Goal: Communication & Community: Answer question/provide support

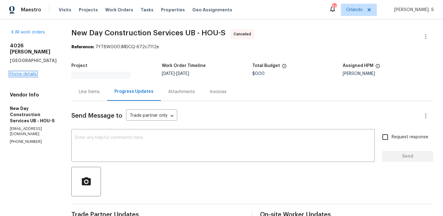
click at [28, 72] on link "Home details" at bounding box center [23, 74] width 27 height 4
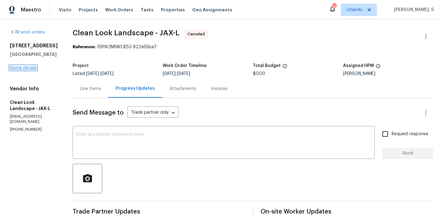
click at [24, 69] on link "Home details" at bounding box center [23, 68] width 27 height 4
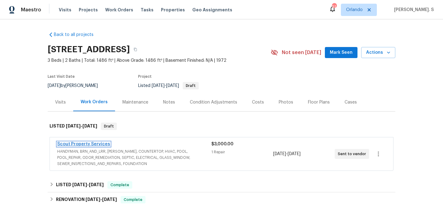
click at [75, 142] on link "Scout Property Services" at bounding box center [83, 144] width 53 height 4
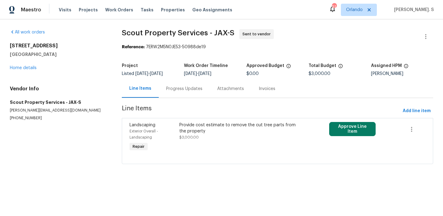
click at [171, 93] on div "Progress Updates" at bounding box center [184, 89] width 51 height 18
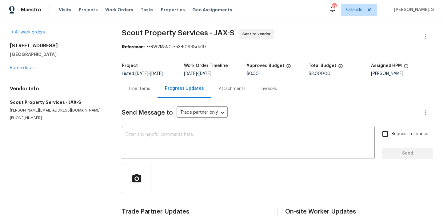
click at [132, 92] on div "Line Items" at bounding box center [139, 89] width 21 height 6
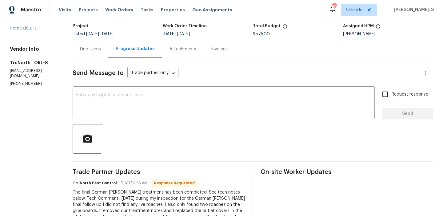
scroll to position [36, 0]
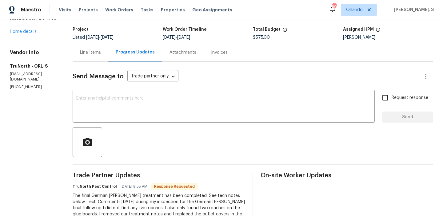
click at [103, 92] on div "x ​" at bounding box center [224, 106] width 302 height 31
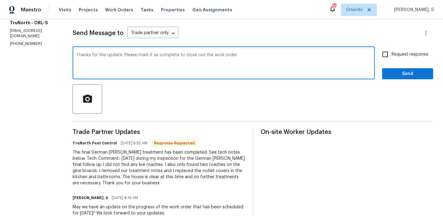
scroll to position [160, 0]
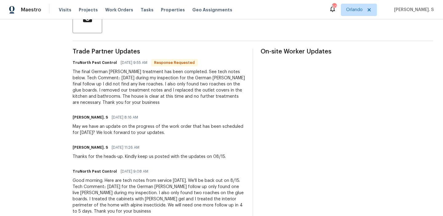
type textarea "Thanks for the update. Please mark it as complete to close out the work order."
drag, startPoint x: 230, startPoint y: 89, endPoint x: 210, endPoint y: 94, distance: 20.6
click at [210, 94] on div "The final German roach treatment has been completed. See tech notes below. Tech…" at bounding box center [159, 87] width 173 height 37
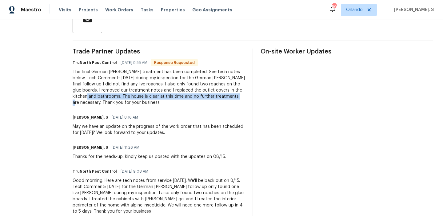
copy div "he house is clear at this time and no further treatments are necessary. Tha"
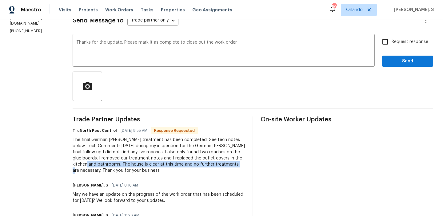
scroll to position [0, 0]
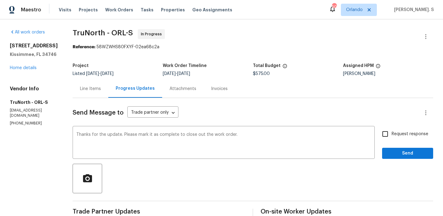
click at [391, 130] on input "Request response" at bounding box center [385, 134] width 13 height 13
checkbox input "true"
click at [401, 150] on span "Send" at bounding box center [407, 154] width 41 height 8
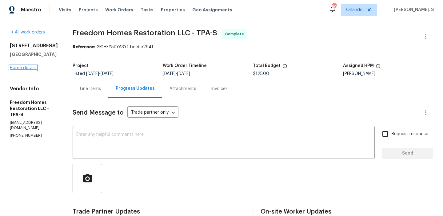
click at [22, 70] on link "Home details" at bounding box center [23, 68] width 27 height 4
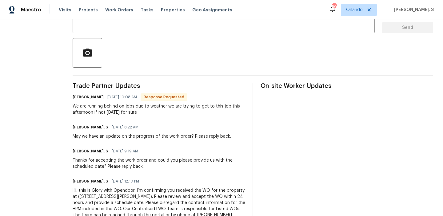
scroll to position [139, 0]
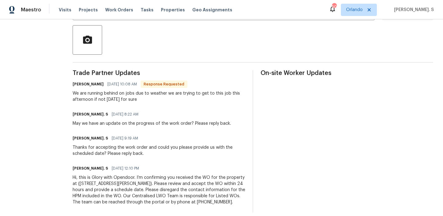
click at [93, 97] on div "We are running behind on jobs due to weather we are trying to get to this job t…" at bounding box center [159, 96] width 173 height 12
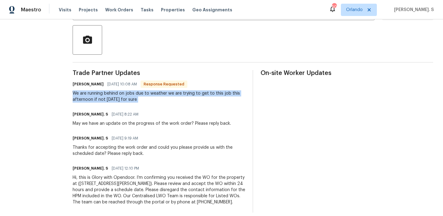
click at [93, 97] on div "We are running behind on jobs due to weather we are trying to get to this job t…" at bounding box center [159, 96] width 173 height 12
copy div "We are running behind on jobs due to weather we are trying to get to this job t…"
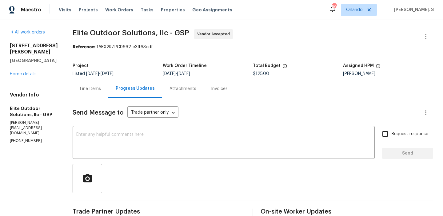
click at [102, 78] on div "Project Listed 8/13/2025 - 8/15/2025 Work Order Timeline 8/13/2025 - 8/15/2025 …" at bounding box center [253, 70] width 361 height 20
click at [109, 158] on div "x ​" at bounding box center [224, 143] width 302 height 31
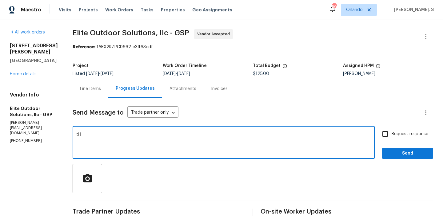
type textarea "t"
type textarea "Thanks for the heads-up. Kindly keep us posted if done today or tomorrow."
click at [394, 137] on span "Request response" at bounding box center [410, 134] width 37 height 6
click at [392, 137] on input "Request response" at bounding box center [385, 134] width 13 height 13
checkbox input "true"
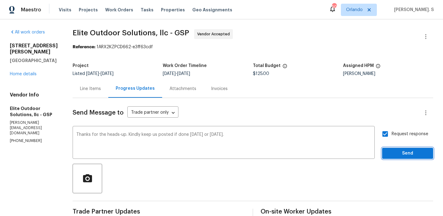
click at [394, 150] on span "Send" at bounding box center [407, 154] width 41 height 8
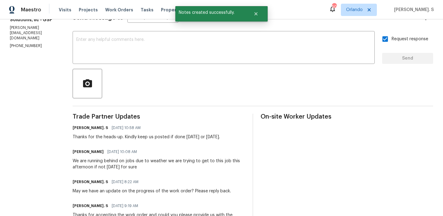
scroll to position [97, 0]
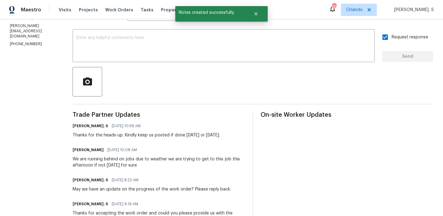
click at [94, 159] on div "We are running behind on jobs due to weather we are trying to get to this job t…" at bounding box center [159, 162] width 173 height 12
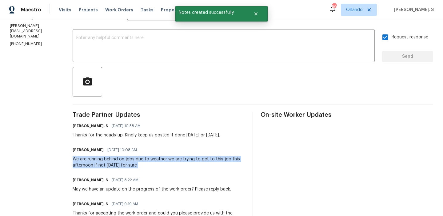
copy div "We are running behind on jobs due to weather we are trying to get to this job t…"
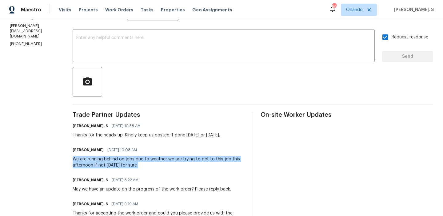
scroll to position [0, 0]
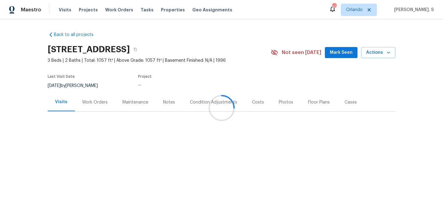
click at [78, 104] on div at bounding box center [221, 108] width 443 height 216
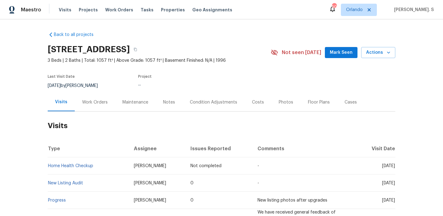
click at [78, 104] on div "Work Orders" at bounding box center [95, 102] width 40 height 18
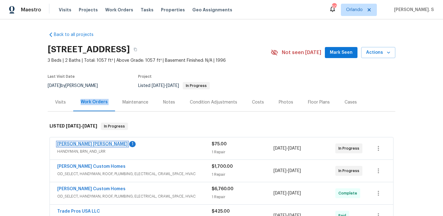
click at [97, 145] on link "Fernando Ruiz Hernandez" at bounding box center [92, 144] width 70 height 4
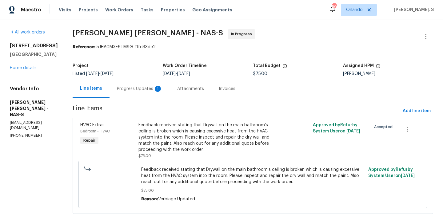
click at [164, 79] on div "Project Listed 7/16/2025 - 8/16/2025 Work Order Timeline 8/14/2025 - 8/16/2025 …" at bounding box center [253, 70] width 361 height 20
click at [156, 91] on div "Progress Updates 1" at bounding box center [140, 89] width 46 height 6
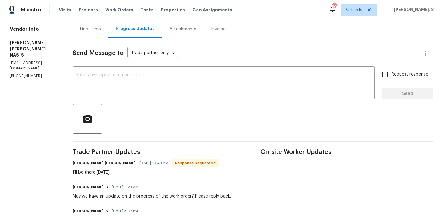
scroll to position [28, 0]
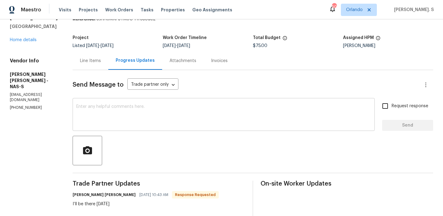
click at [129, 109] on textarea at bounding box center [223, 116] width 295 height 22
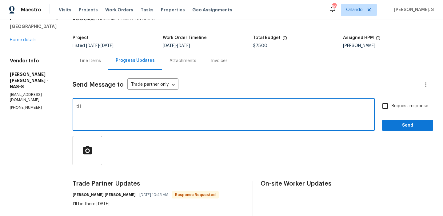
type textarea "t"
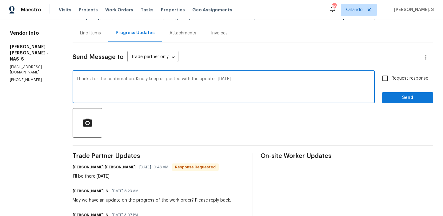
type textarea "Thanks for the confirmation. Kindly keep us posted with the updates today."
click at [390, 82] on input "Request response" at bounding box center [385, 78] width 13 height 13
checkbox input "true"
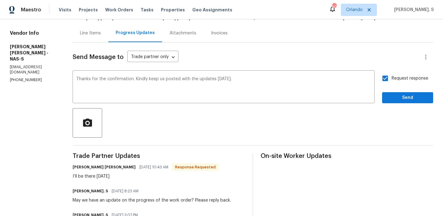
click at [115, 176] on div "I’ll be there today 8/15" at bounding box center [146, 176] width 146 height 6
copy div "I’ll be there today 8/15"
click at [387, 97] on button "Send" at bounding box center [407, 97] width 51 height 11
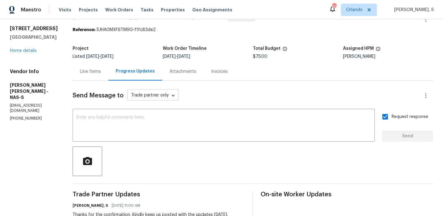
scroll to position [0, 0]
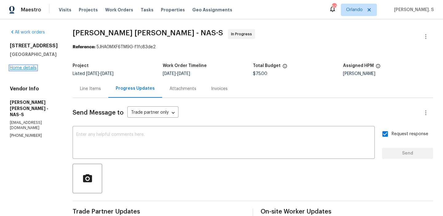
click at [23, 68] on link "Home details" at bounding box center [23, 68] width 27 height 4
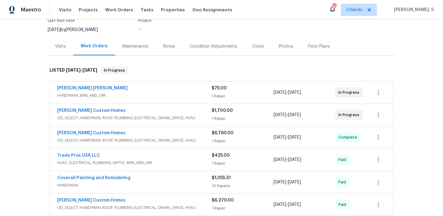
scroll to position [62, 0]
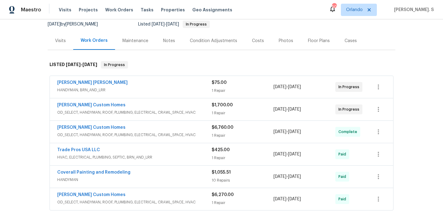
click at [120, 104] on div "Rappa Custom Homes" at bounding box center [134, 105] width 154 height 7
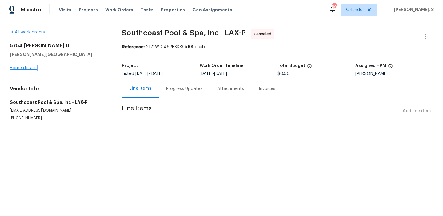
click at [27, 67] on link "Home details" at bounding box center [23, 68] width 27 height 4
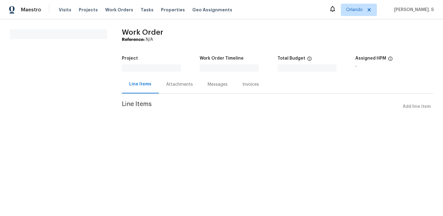
click at [52, 78] on section "All work orders" at bounding box center [58, 74] width 97 height 91
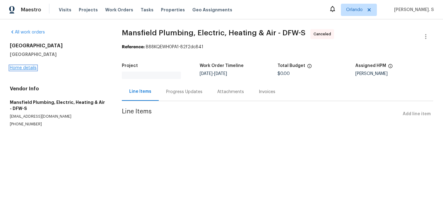
click at [27, 69] on link "Home details" at bounding box center [23, 68] width 27 height 4
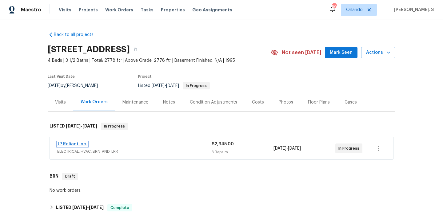
click at [75, 143] on link "JP Reliant Inc." at bounding box center [72, 144] width 30 height 4
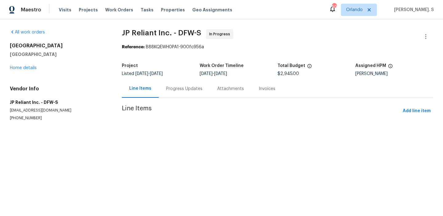
click at [167, 92] on div "Progress Updates" at bounding box center [184, 89] width 36 height 6
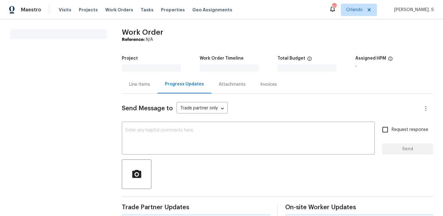
click at [30, 35] on div "All work orders" at bounding box center [58, 32] width 97 height 6
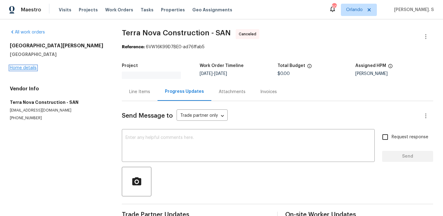
click at [26, 66] on link "Home details" at bounding box center [23, 68] width 27 height 4
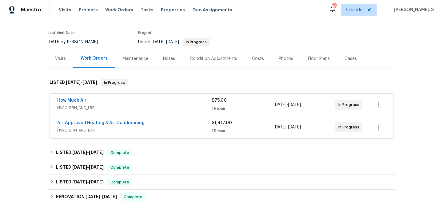
scroll to position [50, 0]
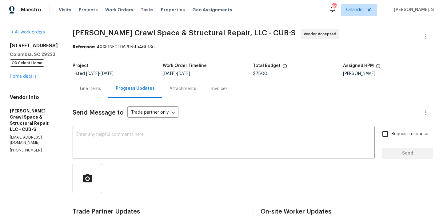
click at [127, 149] on textarea at bounding box center [223, 144] width 295 height 22
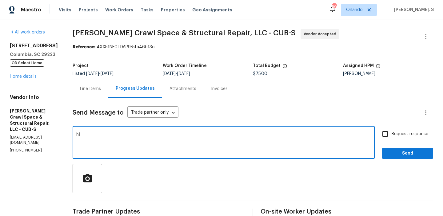
type textarea "h"
paste textarea "[GEOGRAPHIC_DATA], SC website says that inspection fee ranges from $300 - $800.…"
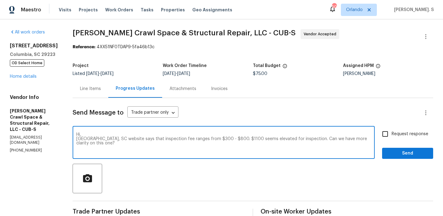
click at [0, 0] on span "inspection" at bounding box center [0, 0] width 0 height 0
click at [0, 0] on span "to $800." at bounding box center [0, 0] width 0 height 0
click at [0, 0] on qb-div "Correct the article The City" at bounding box center [0, 0] width 0 height 0
type textarea "Hi, The City of Columbia, SC website says that the inspection fee ranges from $…"
click at [387, 132] on input "Request response" at bounding box center [385, 134] width 13 height 13
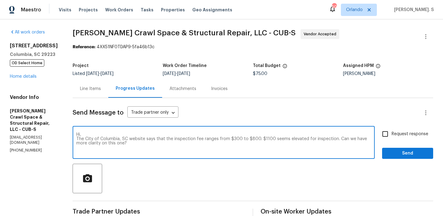
checkbox input "true"
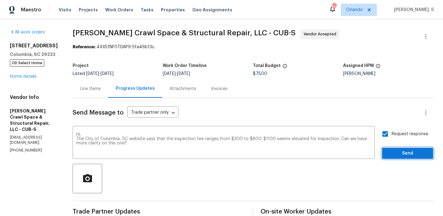
click at [390, 155] on span "Send" at bounding box center [407, 154] width 41 height 8
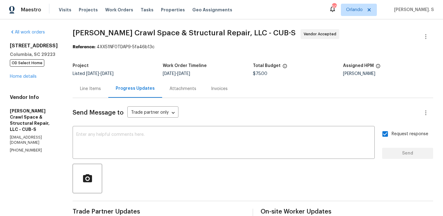
click at [32, 74] on div "[STREET_ADDRESS] OD Select Home Home details" at bounding box center [34, 61] width 48 height 37
click at [18, 78] on link "Home details" at bounding box center [23, 76] width 27 height 4
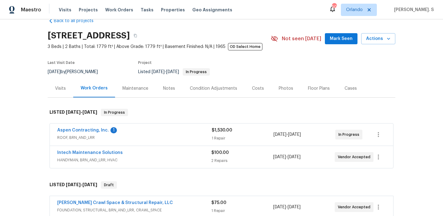
scroll to position [20, 0]
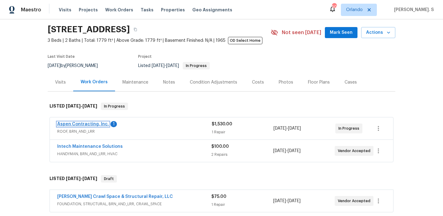
click at [100, 125] on link "Aspen Contracting, Inc." at bounding box center [83, 124] width 52 height 4
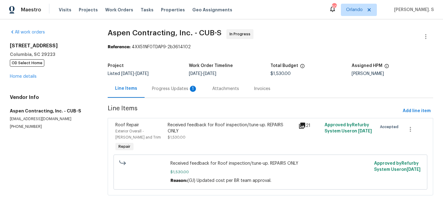
click at [179, 86] on div "Progress Updates 1" at bounding box center [175, 89] width 46 height 6
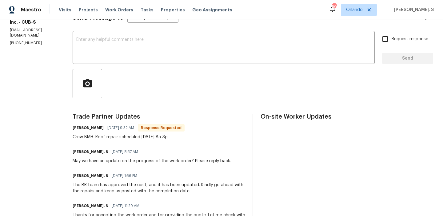
scroll to position [76, 0]
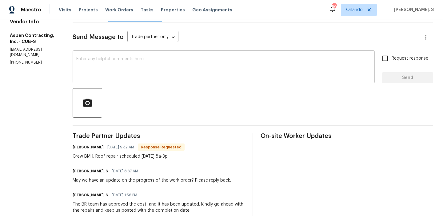
click at [141, 60] on textarea at bounding box center [223, 68] width 295 height 22
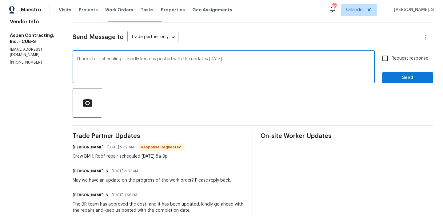
type textarea "Thanks for scheduling it. Kindly keep us posted with the updates on tuesday."
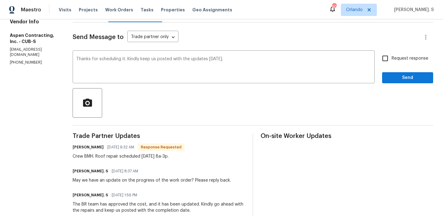
copy div "Crew BMH. Roof repair scheduled Tuesday, 8/19 @ 8a-3p."
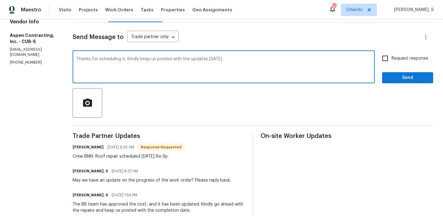
drag, startPoint x: 143, startPoint y: 61, endPoint x: 278, endPoint y: 61, distance: 135.0
click at [278, 61] on textarea "Thanks for scheduling it. Kindly keep us posted with the updates on tuesday." at bounding box center [223, 68] width 295 height 22
click at [377, 57] on div "Thanks for scheduling it. Kindly keep us posted with the updates on tuesday. x …" at bounding box center [253, 67] width 361 height 31
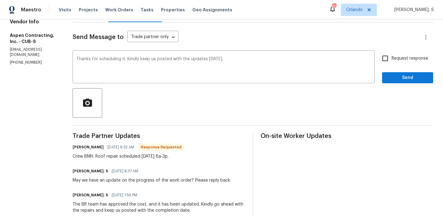
click at [392, 59] on span "Request response" at bounding box center [410, 58] width 37 height 6
click at [392, 59] on input "Request response" at bounding box center [385, 58] width 13 height 13
checkbox input "true"
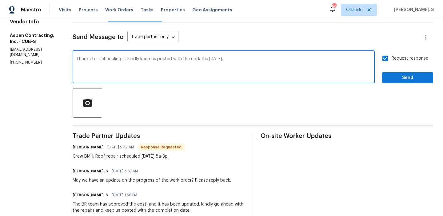
type textarea "Thanks for scheduling it. Kindly keep us posted with the updates on Tuesday."
click at [407, 80] on span "Send" at bounding box center [407, 78] width 41 height 8
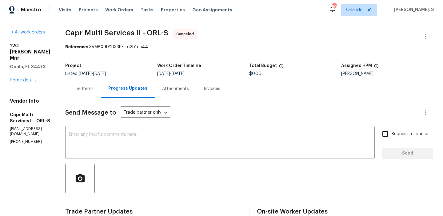
click at [26, 77] on div "[STREET_ADDRESS][PERSON_NAME] Home details" at bounding box center [30, 63] width 41 height 41
click at [26, 78] on link "Home details" at bounding box center [23, 80] width 27 height 4
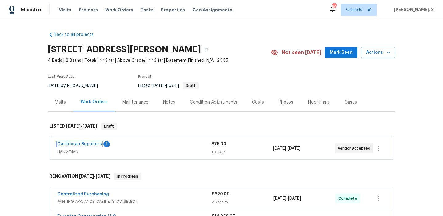
click at [90, 145] on link "Caribbean Suppliers" at bounding box center [79, 144] width 45 height 4
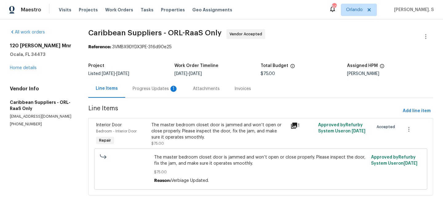
click at [156, 82] on div "Progress Updates 1" at bounding box center [155, 89] width 60 height 18
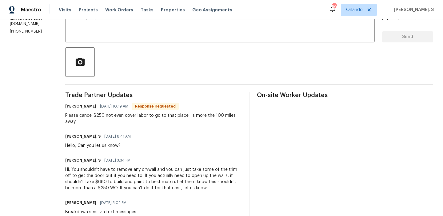
scroll to position [136, 0]
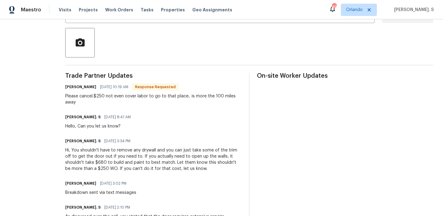
click at [162, 102] on div "Please cancel.$250 not even cover labor to go to that place.. is more the 100 m…" at bounding box center [153, 99] width 176 height 12
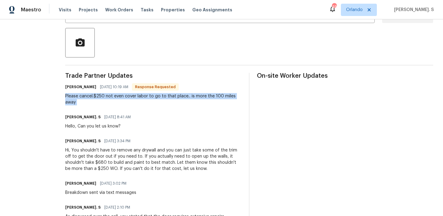
click at [162, 102] on div "Please cancel.$250 not even cover labor to go to that place.. is more the 100 m…" at bounding box center [153, 99] width 176 height 12
copy div "Please cancel.$250 not even cover labor to go to that place.. is more the 100 m…"
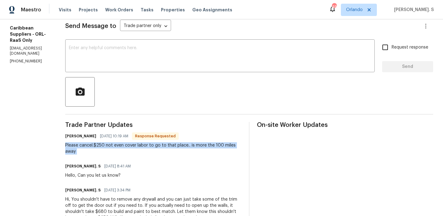
scroll to position [0, 0]
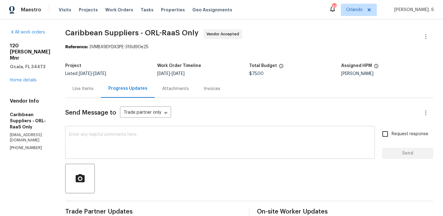
click at [131, 143] on textarea at bounding box center [220, 144] width 302 height 22
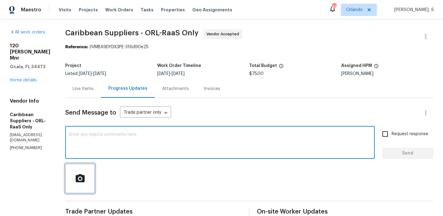
click at [95, 165] on button "button" at bounding box center [80, 179] width 30 height 30
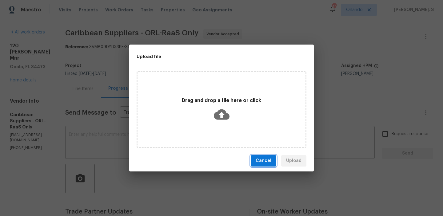
click at [269, 159] on span "Cancel" at bounding box center [264, 161] width 16 height 8
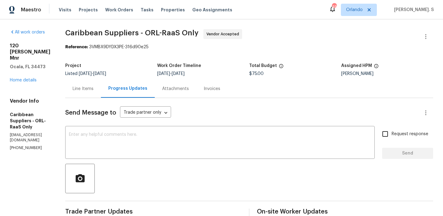
click at [175, 142] on textarea at bounding box center [220, 144] width 302 height 22
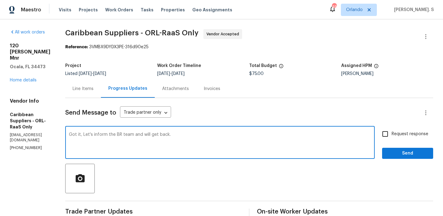
type textarea "Got it, Let's inform the BR team and will get back."
click at [421, 132] on span "Request response" at bounding box center [410, 134] width 37 height 6
click at [392, 132] on input "Request response" at bounding box center [385, 134] width 13 height 13
checkbox input "true"
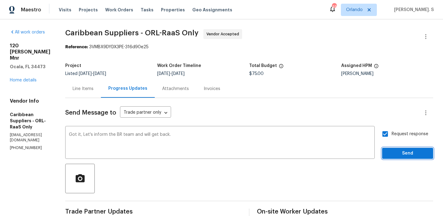
click at [403, 156] on span "Send" at bounding box center [407, 154] width 41 height 8
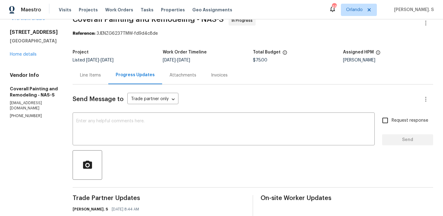
scroll to position [118, 0]
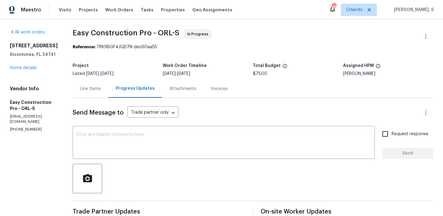
scroll to position [110, 0]
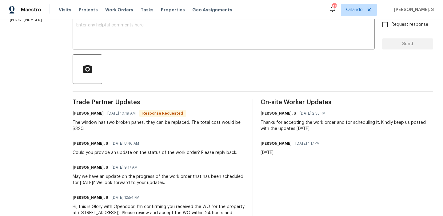
click at [135, 126] on div "The window has two broken panes, they can be replaced. The total cost would be …" at bounding box center [159, 126] width 173 height 12
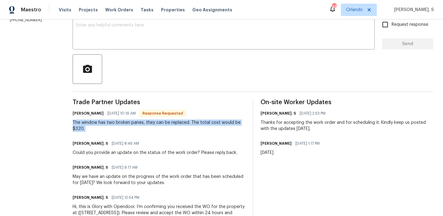
click at [135, 126] on div "The window has two broken panes, they can be replaced. The total cost would be …" at bounding box center [159, 126] width 173 height 12
copy div "The window has two broken panes, they can be replaced. The total cost would be …"
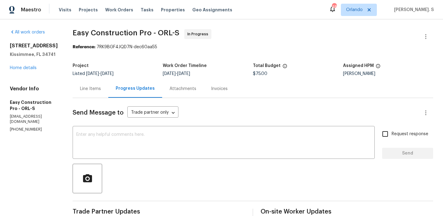
click at [132, 31] on span "Easy Construction Pro - ORL-S" at bounding box center [126, 32] width 107 height 7
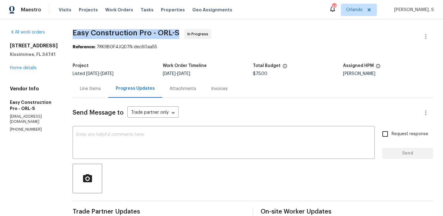
copy span "Easy Construction Pro - ORL-S"
click at [93, 88] on div "Line Items" at bounding box center [90, 89] width 21 height 6
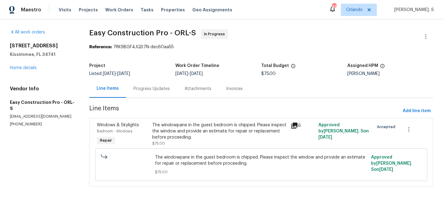
click at [170, 162] on span "The windowpane in the guest bedroom is chipped. Please inspect the window and p…" at bounding box center [261, 160] width 212 height 12
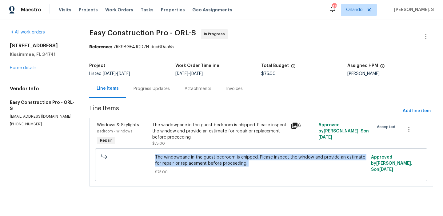
click at [170, 162] on span "The windowpane in the guest bedroom is chipped. Please inspect the window and p…" at bounding box center [261, 160] width 212 height 12
copy span "The windowpane in the guest bedroom is chipped. Please inspect the window and p…"
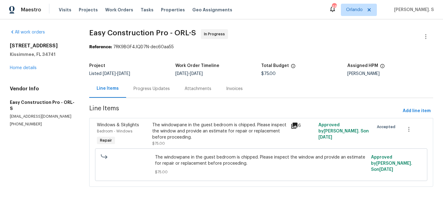
click at [148, 87] on div "Progress Updates" at bounding box center [151, 89] width 36 height 6
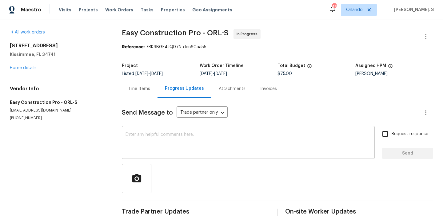
click at [178, 152] on textarea at bounding box center [248, 144] width 245 height 22
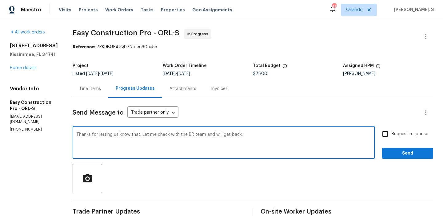
type textarea "Thanks for letting us know that. Let me check with the BR team and will get bac…"
click at [390, 141] on div "Request response Send" at bounding box center [407, 143] width 51 height 31
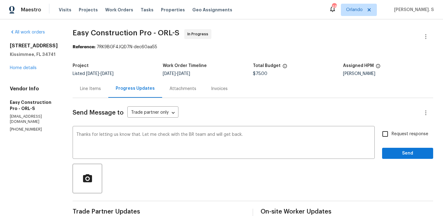
click at [394, 139] on label "Request response" at bounding box center [404, 134] width 50 height 13
click at [392, 139] on input "Request response" at bounding box center [385, 134] width 13 height 13
checkbox input "true"
click at [395, 152] on span "Send" at bounding box center [407, 154] width 41 height 8
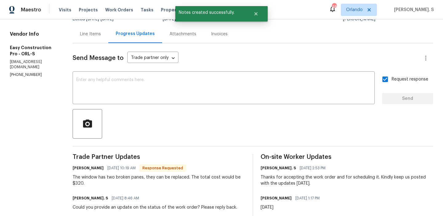
scroll to position [104, 0]
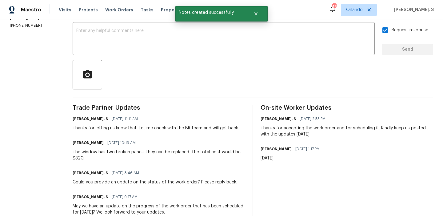
click at [139, 132] on div "Trade Partner Updates Glory Joyce. S 08/15/2025 11:11 AM Thanks for letting us …" at bounding box center [159, 188] width 173 height 167
click at [135, 150] on div "The window has two broken panes, they can be replaced. The total cost would be …" at bounding box center [159, 155] width 173 height 12
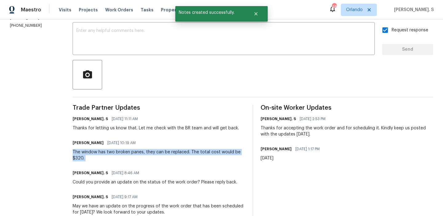
copy div "The window has two broken panes, they can be replaced. The total cost would be …"
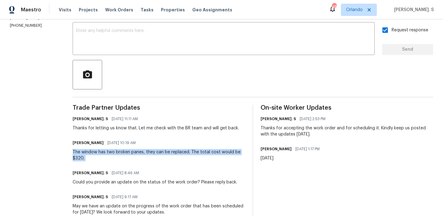
scroll to position [107, 0]
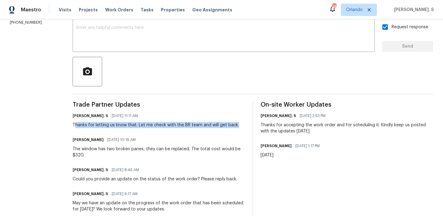
drag, startPoint x: 85, startPoint y: 125, endPoint x: 246, endPoint y: 125, distance: 161.2
click at [245, 126] on div "Glory Joyce. S 08/15/2025 11:11 AM Thanks for letting us know that. Let me chec…" at bounding box center [159, 120] width 173 height 17
copy div "hanks for letting us know that. Let me check with the BR team and will get back."
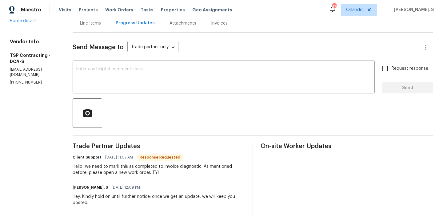
scroll to position [67, 0]
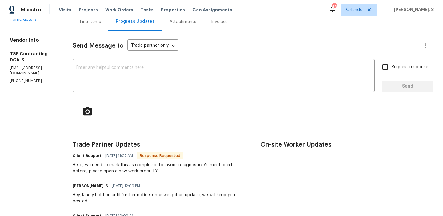
click at [142, 196] on div "Hey, Kindly hold on until further notice; once we get an update, we will keep y…" at bounding box center [159, 198] width 173 height 12
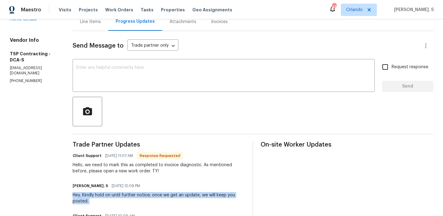
click at [142, 196] on div "Hey, Kindly hold on until further notice; once we get an update, we will keep y…" at bounding box center [159, 198] width 173 height 12
copy div "Hey, Kindly hold on until further notice; once we get an update, we will keep y…"
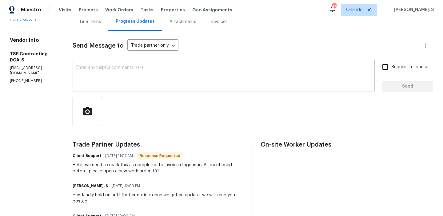
click at [123, 75] on textarea at bounding box center [223, 77] width 295 height 22
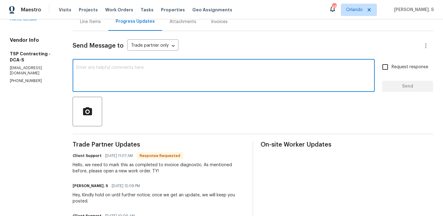
paste textarea "Hey, Kindly hold on until further notice; once we get an update, we will keep y…"
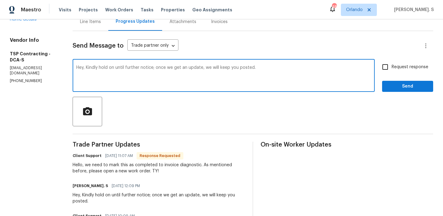
type textarea "Hey, Kindly hold on until further notice; once we get an update, we will keep y…"
click at [386, 69] on input "Request response" at bounding box center [385, 67] width 13 height 13
checkbox input "true"
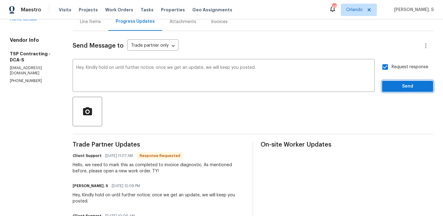
click at [394, 88] on span "Send" at bounding box center [407, 87] width 41 height 8
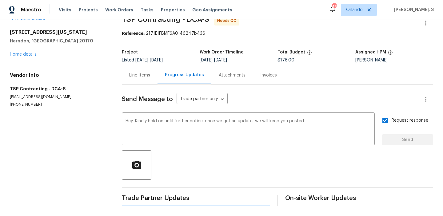
click at [117, 72] on div "All work orders 549 Florida Ave Apt 204 Herndon, VA 20170 Home details Vendor I…" at bounding box center [221, 111] width 443 height 210
click at [126, 119] on textarea "Hey, Kindly hold on until further notice; once we get an update, we will keep y…" at bounding box center [248, 130] width 245 height 22
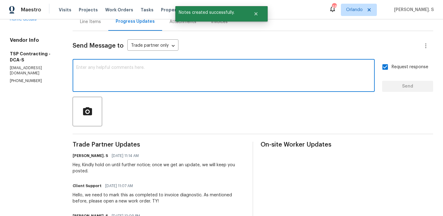
scroll to position [0, 0]
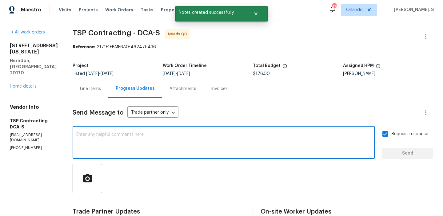
click at [77, 98] on div "Line Items" at bounding box center [91, 89] width 36 height 18
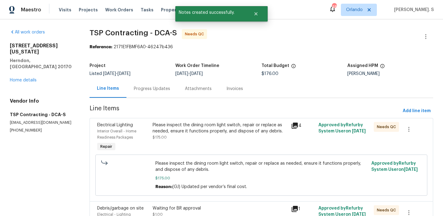
scroll to position [43, 0]
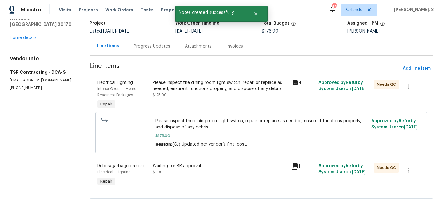
click at [416, 172] on div at bounding box center [413, 170] width 24 height 15
click at [407, 172] on icon "button" at bounding box center [408, 170] width 7 height 7
click at [406, 171] on li "Cancel" at bounding box center [413, 170] width 24 height 10
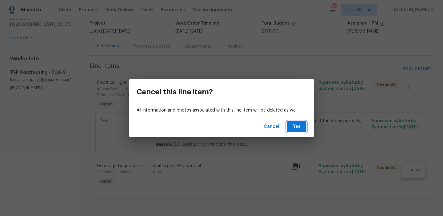
click at [301, 123] on span "Yes" at bounding box center [297, 127] width 10 height 8
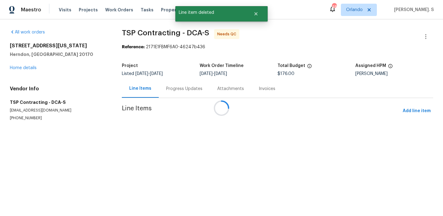
click at [415, 67] on div at bounding box center [221, 108] width 443 height 216
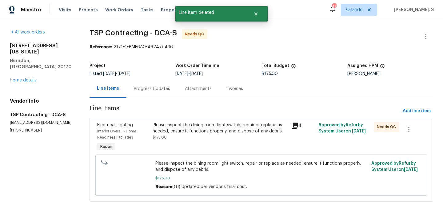
click at [407, 110] on span "Add line item" at bounding box center [417, 111] width 28 height 8
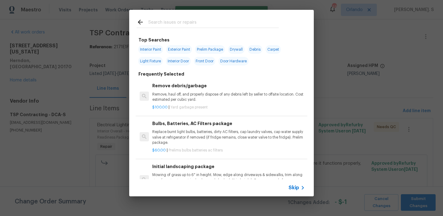
click at [180, 72] on h6 "Frequently Selected" at bounding box center [161, 74] width 46 height 7
click at [181, 95] on p "Remove, haul off, and properly dispose of any debris left by seller to offsite …" at bounding box center [228, 97] width 153 height 10
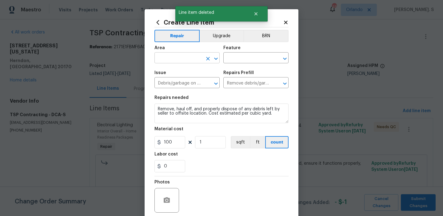
click at [216, 59] on icon "Open" at bounding box center [215, 59] width 3 height 2
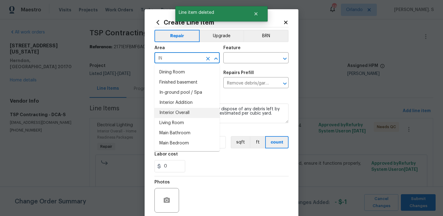
click at [183, 114] on li "Interior Overall" at bounding box center [186, 113] width 65 height 10
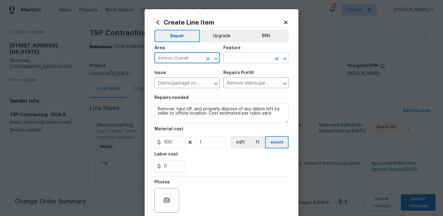
click at [281, 59] on icon "Open" at bounding box center [284, 58] width 7 height 7
type input "Interior Overall"
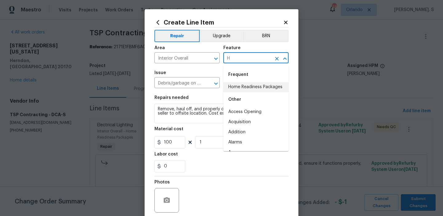
click at [238, 86] on li "Home Readiness Packages" at bounding box center [255, 87] width 65 height 10
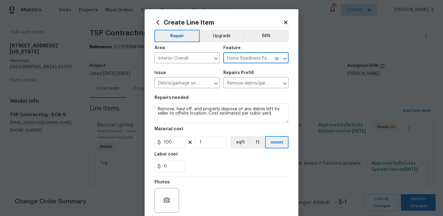
type input "Home Readiness Packages"
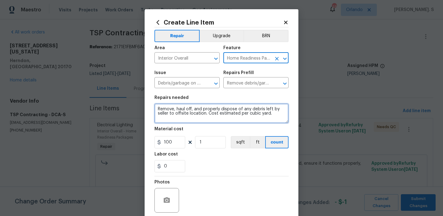
click at [191, 118] on textarea "Remove, haul off, and properly dispose of any debris left by seller to offsite …" at bounding box center [221, 114] width 134 height 20
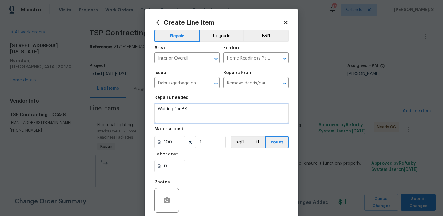
type textarea "Waiting for BR"
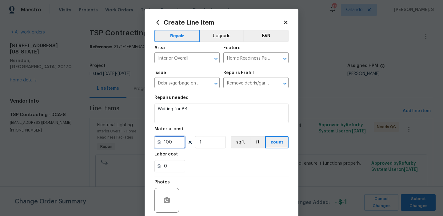
click at [180, 147] on input "100" at bounding box center [169, 142] width 31 height 12
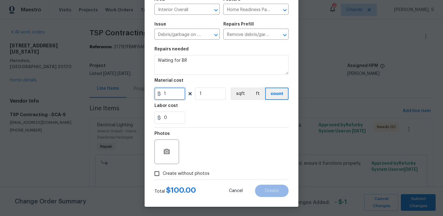
type input "1"
click at [185, 174] on span "Create without photos" at bounding box center [186, 174] width 47 height 6
click at [163, 174] on input "Create without photos" at bounding box center [157, 174] width 12 height 12
checkbox input "true"
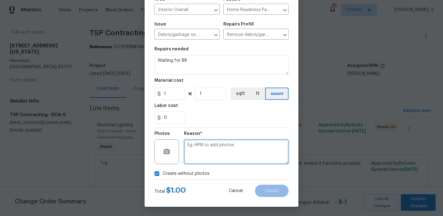
click at [217, 159] on textarea at bounding box center [236, 152] width 105 height 25
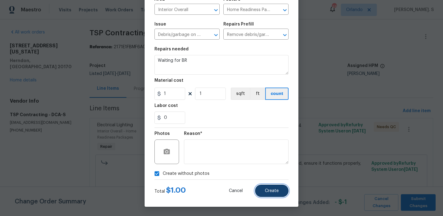
click at [271, 193] on span "Create" at bounding box center [272, 191] width 14 height 5
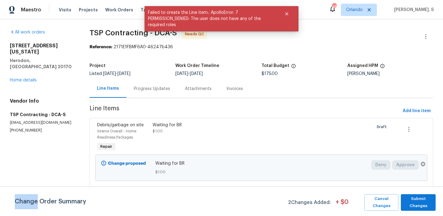
click at [142, 89] on div "Progress Updates" at bounding box center [152, 89] width 36 height 6
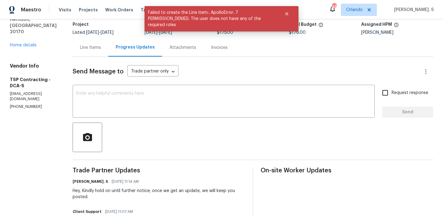
scroll to position [99, 0]
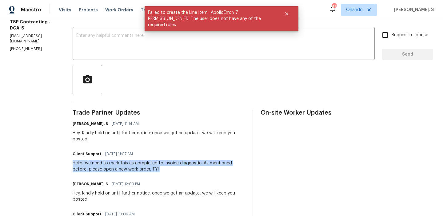
copy div "Hello, we need to mark this as completed to invoice diagnostic. As mentioned be…"
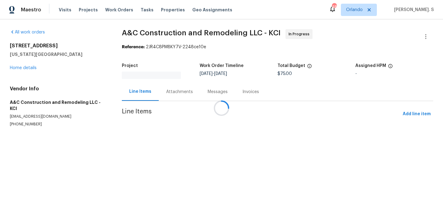
click at [208, 90] on div "Messages" at bounding box center [218, 92] width 20 height 6
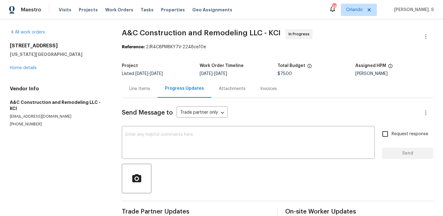
click at [163, 90] on div "Progress Updates" at bounding box center [184, 89] width 54 height 18
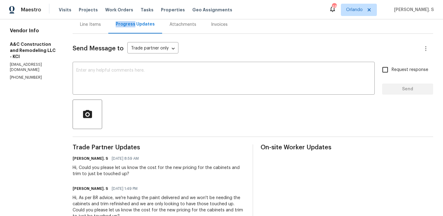
scroll to position [61, 0]
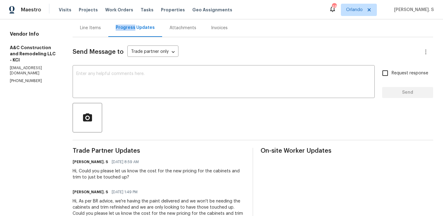
click at [36, 61] on div "Vendor Info A&C Construction and Remodeling LLC - KCI [EMAIL_ADDRESS][DOMAIN_NA…" at bounding box center [34, 57] width 48 height 53
copy p "[PHONE_NUMBER]"
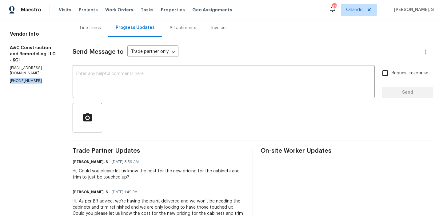
click at [96, 175] on div "Hi, Could you please let us know the cost for the new pricing for the cabinets …" at bounding box center [159, 174] width 173 height 12
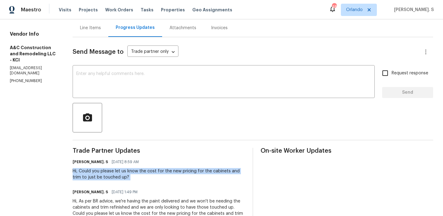
click at [96, 175] on div "Hi, Could you please let us know the cost for the new pricing for the cabinets …" at bounding box center [159, 174] width 173 height 12
copy div "Hi, Could you please let us know the cost for the new pricing for the cabinets …"
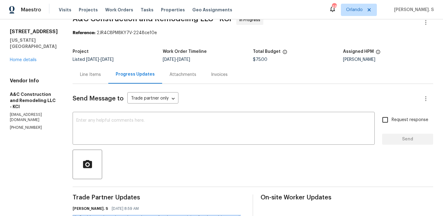
scroll to position [0, 0]
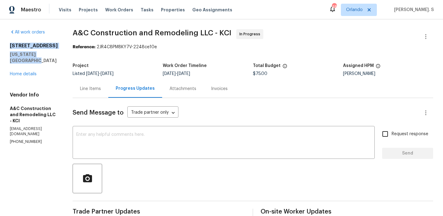
drag, startPoint x: 62, startPoint y: 55, endPoint x: 0, endPoint y: 46, distance: 62.5
copy div "10105 River Hills Dr Kansas City, MO 64152"
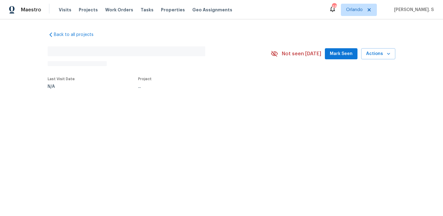
click at [19, 66] on div "Back to all projects No address found N/A Not seen [DATE] Mark Seen Actions Las…" at bounding box center [221, 74] width 443 height 110
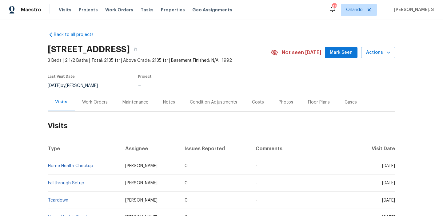
click at [98, 107] on div "Work Orders" at bounding box center [95, 102] width 40 height 18
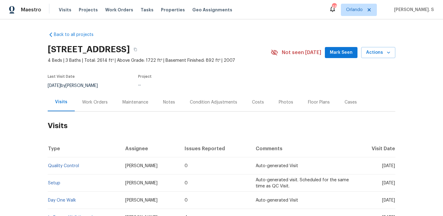
click at [95, 103] on div "Work Orders" at bounding box center [95, 102] width 26 height 6
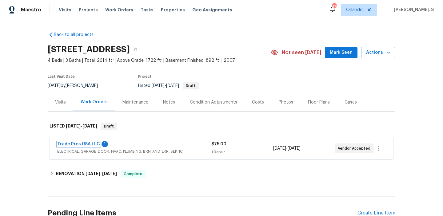
click at [82, 144] on link "Trade Pros USA LLC" at bounding box center [78, 144] width 43 height 4
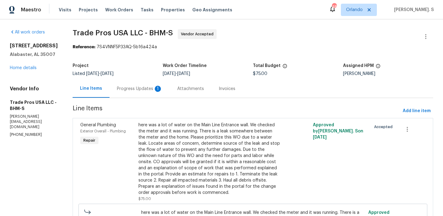
click at [141, 86] on div "Progress Updates 1" at bounding box center [140, 89] width 46 height 6
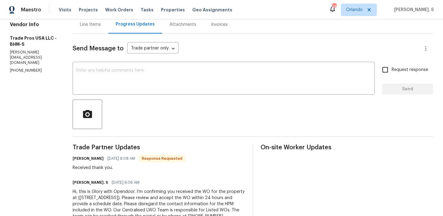
scroll to position [85, 0]
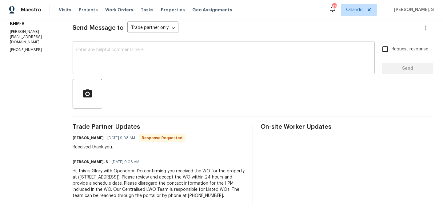
click at [141, 65] on textarea at bounding box center [223, 59] width 295 height 22
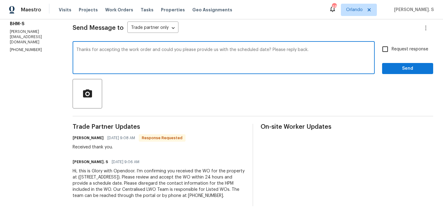
type textarea "Thanks for accepting the work order and could you please provide us with the sc…"
click at [127, 148] on div "Received thank you." at bounding box center [129, 147] width 113 height 6
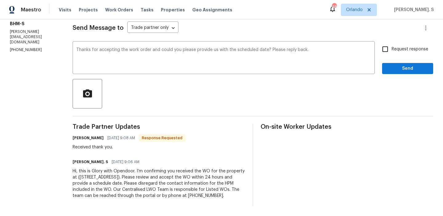
click at [127, 148] on div "Received thank you." at bounding box center [129, 147] width 113 height 6
copy div "Received thank you."
click at [396, 50] on span "Request response" at bounding box center [410, 49] width 37 height 6
click at [392, 50] on input "Request response" at bounding box center [385, 49] width 13 height 13
checkbox input "true"
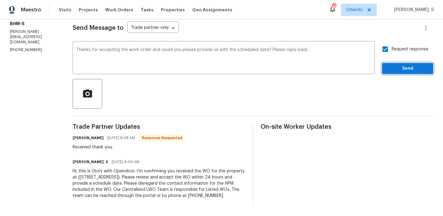
click at [392, 67] on span "Send" at bounding box center [407, 69] width 41 height 8
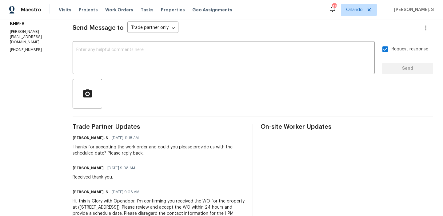
scroll to position [0, 0]
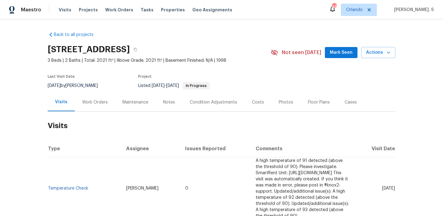
click at [101, 109] on div "Work Orders" at bounding box center [95, 102] width 40 height 18
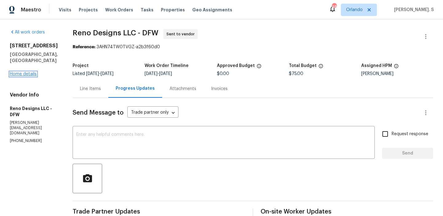
click at [27, 72] on link "Home details" at bounding box center [23, 74] width 27 height 4
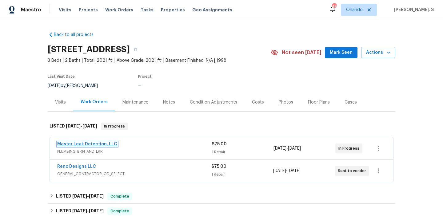
click at [75, 143] on link "Master Leak Detection, LLC" at bounding box center [87, 144] width 60 height 4
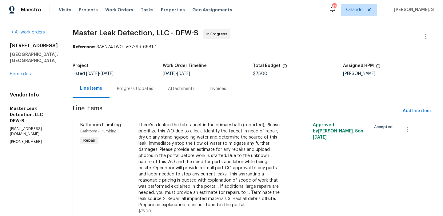
click at [137, 85] on div "Progress Updates" at bounding box center [135, 89] width 51 height 18
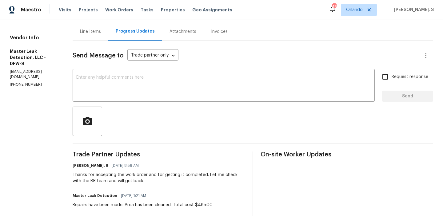
scroll to position [48, 0]
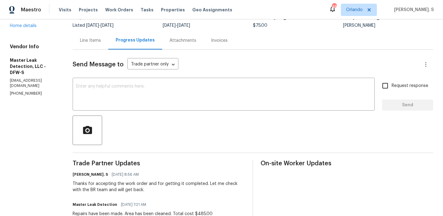
click at [90, 39] on div "Line Items" at bounding box center [90, 41] width 21 height 6
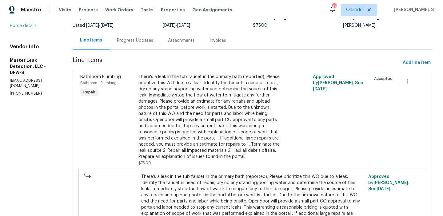
click at [182, 136] on div "There's a leak in the tub faucet in the primary bath (reported), Please priorit…" at bounding box center [209, 117] width 142 height 86
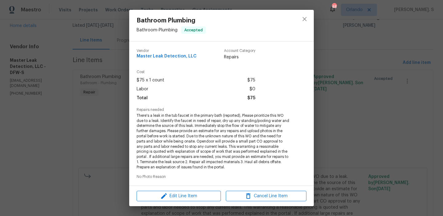
scroll to position [98, 0]
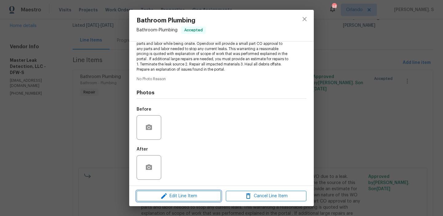
click at [183, 196] on span "Edit Line Item" at bounding box center [178, 197] width 81 height 8
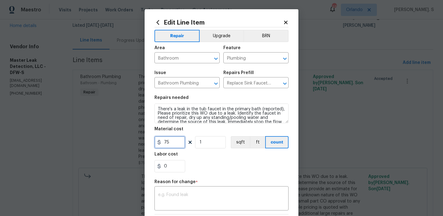
click at [169, 144] on input "75" at bounding box center [169, 142] width 31 height 12
type input "485"
click at [208, 201] on textarea at bounding box center [221, 199] width 127 height 13
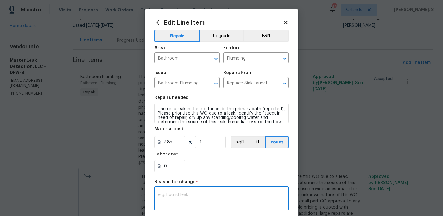
paste textarea "(GJ) Updated cost per BR team approval"
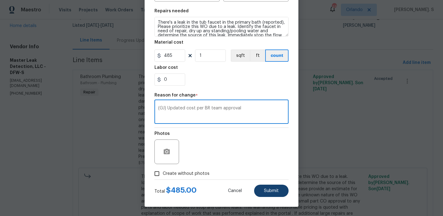
type textarea "(GJ) Updated cost per BR team approval"
click at [263, 187] on button "Submit" at bounding box center [271, 191] width 34 height 12
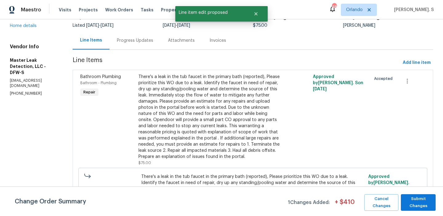
scroll to position [0, 0]
click at [418, 203] on span "Submit Changes" at bounding box center [418, 203] width 29 height 14
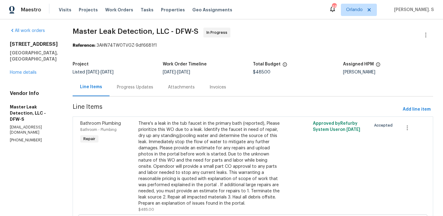
click at [146, 92] on div "Progress Updates" at bounding box center [135, 87] width 51 height 18
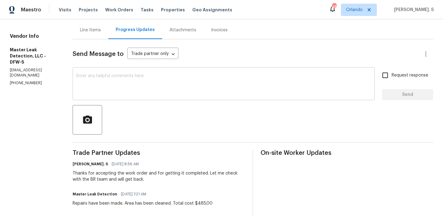
scroll to position [80, 0]
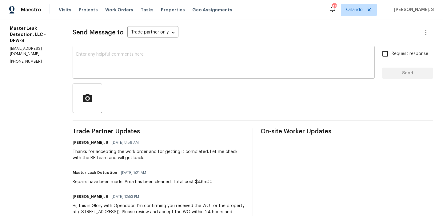
click at [224, 68] on textarea at bounding box center [223, 63] width 295 height 22
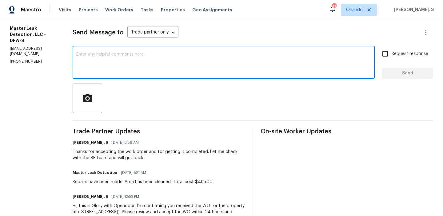
paste textarea "The BR team has approved the cost, and it has been updated."
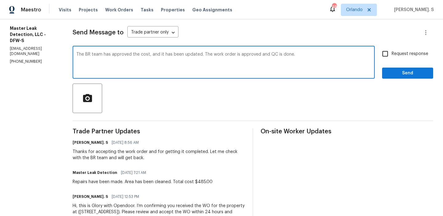
click at [224, 68] on textarea "The BR team has approved the cost, and it has been updated. The work order is a…" at bounding box center [223, 63] width 295 height 22
type textarea "The BR team has approved the cost, and it has been updated. The work order is a…"
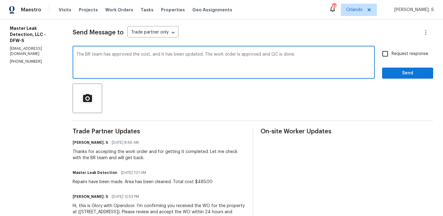
click at [386, 49] on input "Request response" at bounding box center [385, 53] width 13 height 13
checkbox input "true"
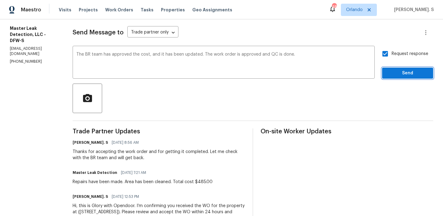
click at [395, 68] on button "Send" at bounding box center [407, 73] width 51 height 11
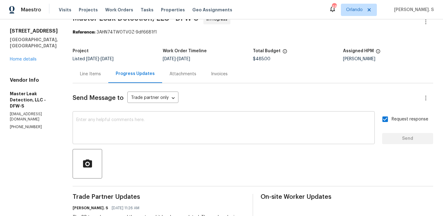
scroll to position [0, 0]
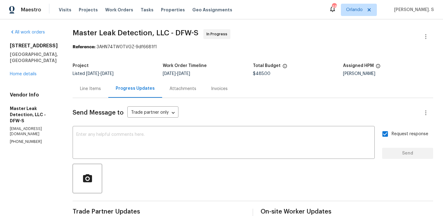
click at [141, 42] on span "Master Leak Detection, LLC - DFW-S In Progress" at bounding box center [246, 36] width 346 height 15
click at [149, 35] on span "Master Leak Detection, LLC - DFW-S" at bounding box center [136, 32] width 126 height 7
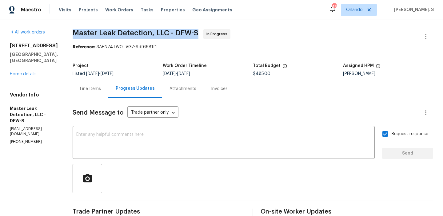
copy span "Master Leak Detection, LLC - DFW-S"
click at [90, 94] on div "Line Items" at bounding box center [91, 89] width 36 height 18
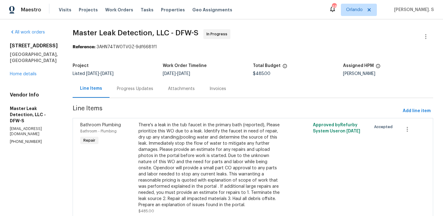
click at [178, 170] on div "There's a leak in the tub faucet in the primary bath (reported), Please priorit…" at bounding box center [209, 165] width 142 height 86
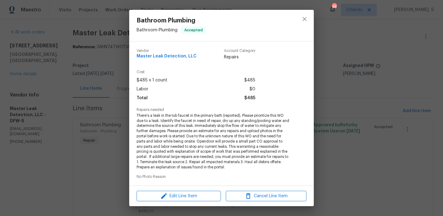
click at [171, 123] on span "There's a leak in the tub faucet in the primary bath (reported), Please priorit…" at bounding box center [213, 141] width 153 height 57
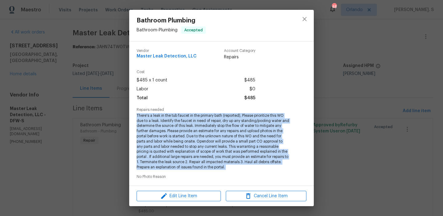
copy span "There's a leak in the tub faucet in the primary bath (reported), Please priorit…"
click at [303, 20] on icon "close" at bounding box center [304, 19] width 4 height 4
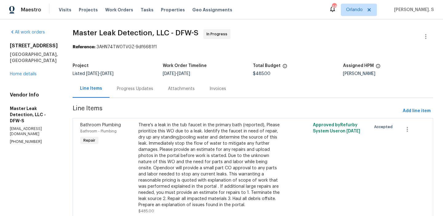
click at [139, 95] on div "Progress Updates" at bounding box center [135, 89] width 51 height 18
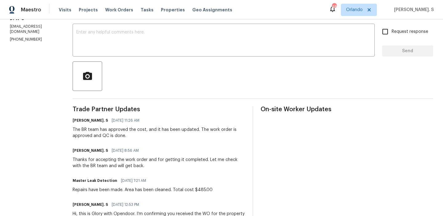
scroll to position [127, 0]
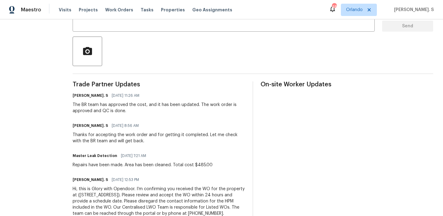
click at [111, 140] on div "Thanks for accepting the work order and for getting it completed. Let me check …" at bounding box center [159, 138] width 173 height 12
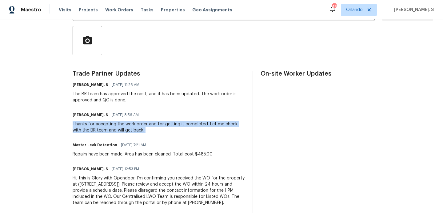
scroll to position [145, 0]
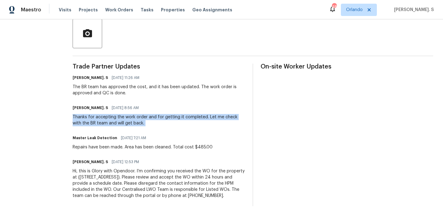
click at [116, 149] on div "Repairs have been made. Area has been cleaned. Total cost $485.00" at bounding box center [143, 147] width 140 height 6
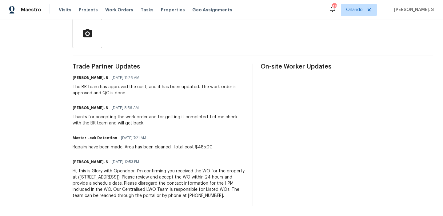
click at [116, 149] on div "Repairs have been made. Area has been cleaned. Total cost $485.00" at bounding box center [143, 147] width 140 height 6
copy div "Repairs have been made. Area has been cleaned. Total cost $485.00"
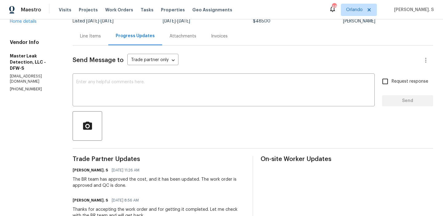
scroll to position [0, 0]
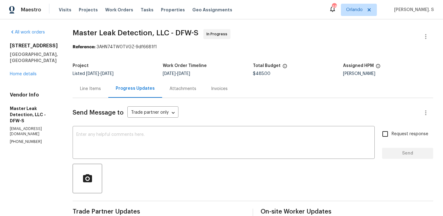
click at [103, 92] on div "Line Items" at bounding box center [91, 89] width 36 height 18
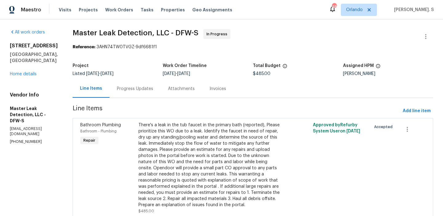
click at [144, 90] on div "Progress Updates" at bounding box center [135, 89] width 36 height 6
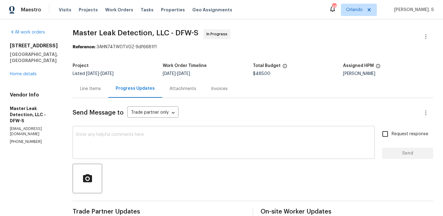
click at [169, 128] on div "x ​" at bounding box center [224, 143] width 302 height 31
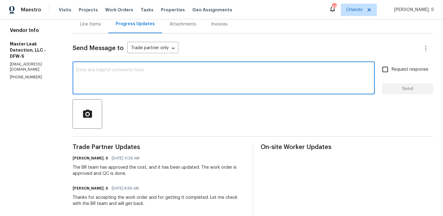
scroll to position [72, 0]
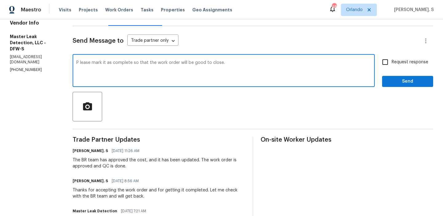
click at [169, 128] on div "Send Message to Trade partner only Trade partner only ​ P lease mark it as comp…" at bounding box center [253, 152] width 361 height 253
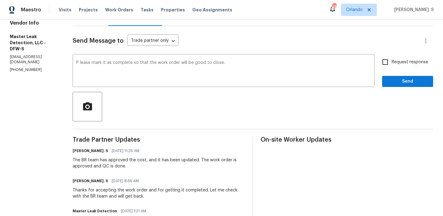
click at [0, 0] on qb-div "Replace with Please" at bounding box center [0, 0] width 0 height 0
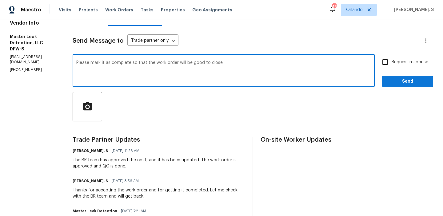
click at [99, 72] on textarea "Please mark it as complete so that the work order will be good to close." at bounding box center [223, 72] width 295 height 22
type textarea "Please mark it as complete so that the work order will be good to close."
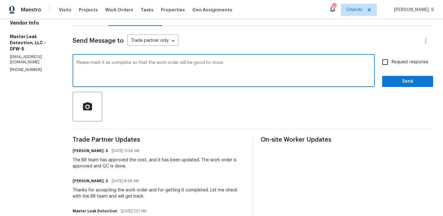
click at [395, 52] on div "Send Message to Trade partner only Trade partner only ​ Please mark it as compl…" at bounding box center [253, 152] width 361 height 253
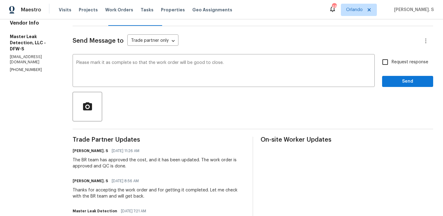
click at [394, 59] on span "Request response" at bounding box center [410, 62] width 37 height 6
click at [392, 59] on input "Request response" at bounding box center [385, 62] width 13 height 13
checkbox input "true"
click at [401, 83] on span "Send" at bounding box center [407, 82] width 41 height 8
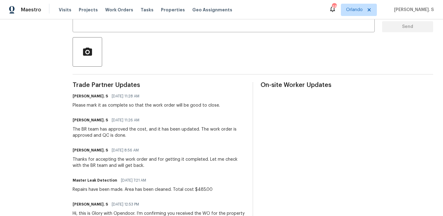
scroll to position [130, 0]
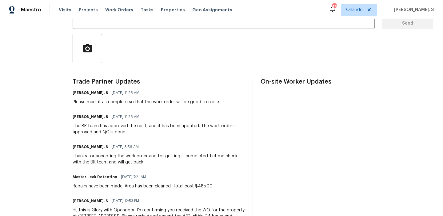
click at [134, 130] on div "The BR team has approved the cost, and it has been updated. The work order is a…" at bounding box center [159, 129] width 173 height 12
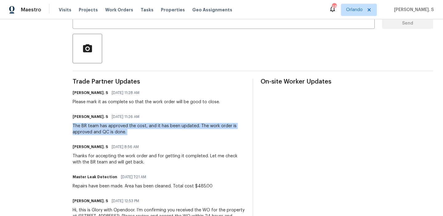
copy div "The BR team has approved the cost, and it has been updated. The work order is a…"
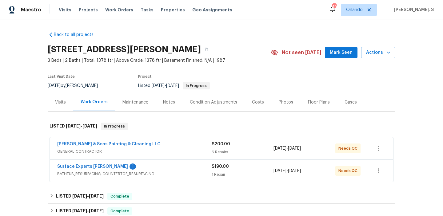
click at [143, 162] on div "Surface Experts Cary 1 BATHTUB_RESURFACING, COUNTERTOP_RESURFACING $190.00 1 Re…" at bounding box center [221, 171] width 343 height 22
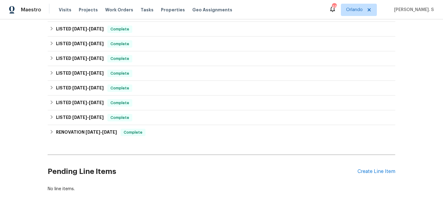
scroll to position [259, 0]
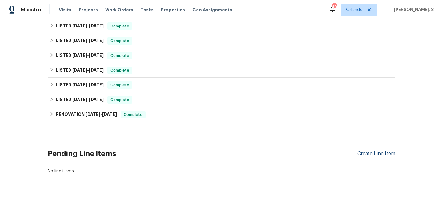
click at [379, 153] on div "Create Line Item" at bounding box center [376, 154] width 38 height 6
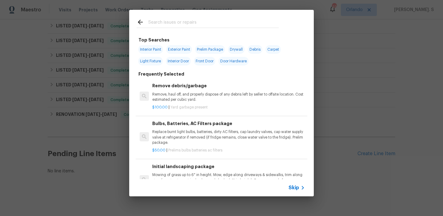
click at [215, 90] on div "Remove debris/garbage Remove, haul off, and properly dispose of any debris left…" at bounding box center [228, 92] width 153 height 20
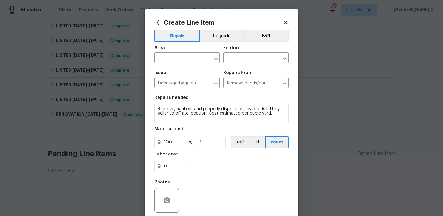
click at [220, 60] on div "Area ​ Feature ​" at bounding box center [221, 54] width 134 height 25
click at [217, 59] on icon "Open" at bounding box center [215, 58] width 7 height 7
click at [183, 72] on li "HVAC" at bounding box center [186, 72] width 65 height 10
click at [286, 57] on icon "Open" at bounding box center [284, 58] width 7 height 7
type input "HVAC"
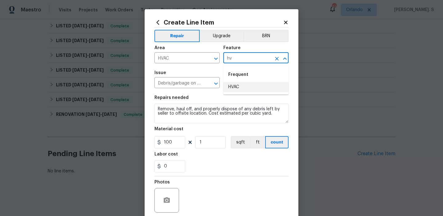
click at [257, 86] on li "HVAC" at bounding box center [255, 87] width 65 height 10
click at [216, 86] on icon "Open" at bounding box center [215, 83] width 7 height 7
type input "HVAC"
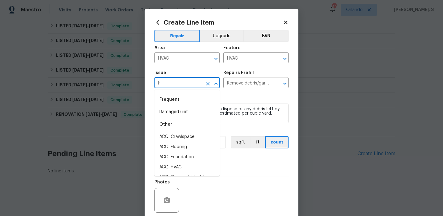
scroll to position [0, 0]
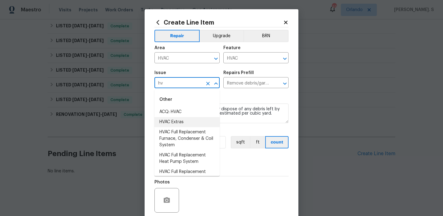
type input "Debris/garbage on site"
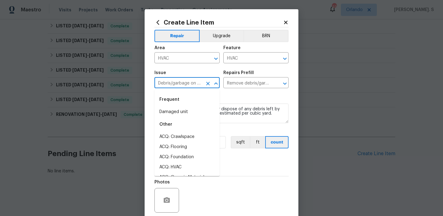
click at [185, 125] on div "Other" at bounding box center [186, 124] width 65 height 15
click at [207, 85] on icon "Clear" at bounding box center [208, 84] width 6 height 6
type input "j"
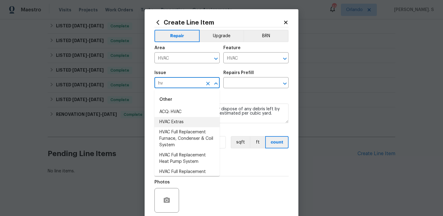
click at [197, 120] on li "HVAC Extras" at bounding box center [186, 122] width 65 height 10
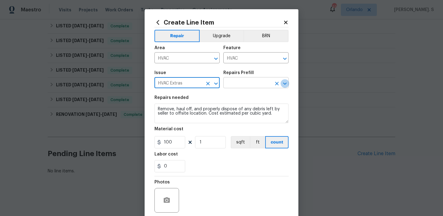
click at [284, 83] on icon "Open" at bounding box center [284, 83] width 3 height 2
type input "HVAC Extras"
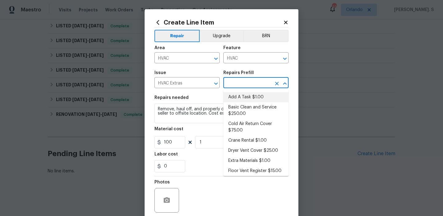
click at [254, 96] on li "Add A Task $1.00" at bounding box center [255, 97] width 65 height 10
type input "Add A Task $1.00"
type textarea "HPM to detail"
type input "1"
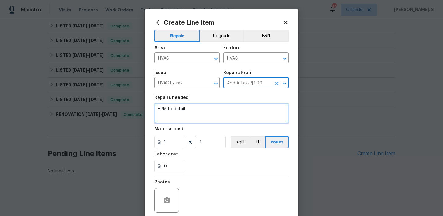
click at [229, 105] on textarea "HPM to detail" at bounding box center [221, 114] width 134 height 20
paste textarea "Feedback received that the HVAC is not working. Please inspect the system, iden…"
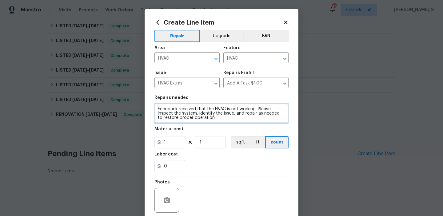
type textarea "Feedback received that the HVAC is not working. Please inspect the system, iden…"
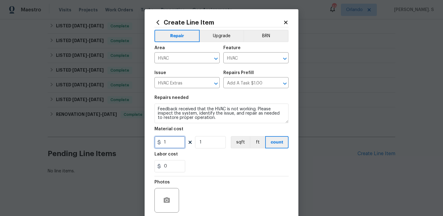
click at [175, 143] on input "1" at bounding box center [169, 142] width 31 height 12
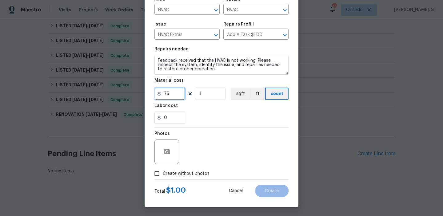
type input "75"
click at [177, 170] on div "Photos Create without photos" at bounding box center [221, 154] width 134 height 52
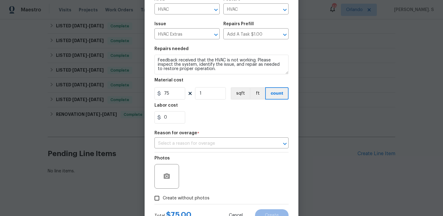
click at [177, 170] on div at bounding box center [166, 176] width 25 height 25
click at [191, 149] on div "Repair Upgrade BRN Area HVAC ​ Feature HVAC ​ Issue HVAC Extras ​ Repairs Prefi…" at bounding box center [221, 91] width 134 height 226
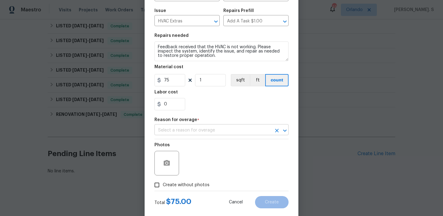
click at [196, 128] on input "text" at bounding box center [212, 131] width 117 height 10
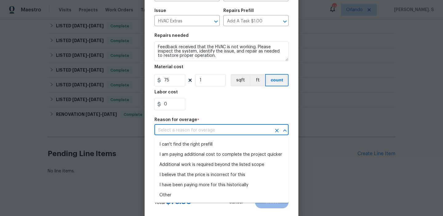
scroll to position [74, 0]
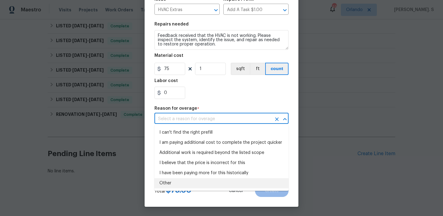
click at [177, 181] on li "Other" at bounding box center [221, 183] width 134 height 10
type input "Other"
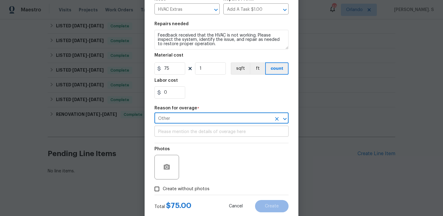
click at [191, 130] on input "text" at bounding box center [221, 132] width 134 height 10
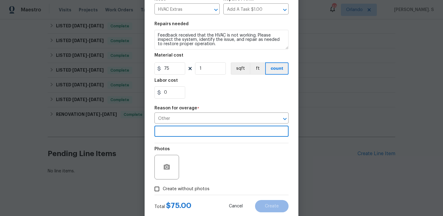
scroll to position [90, 0]
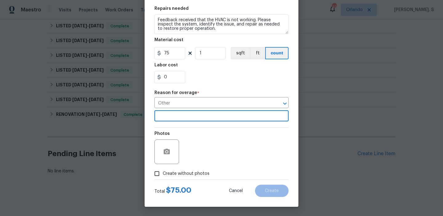
click at [191, 174] on span "Create without photos" at bounding box center [186, 174] width 47 height 6
click at [163, 174] on input "Create without photos" at bounding box center [157, 174] width 12 height 12
checkbox input "true"
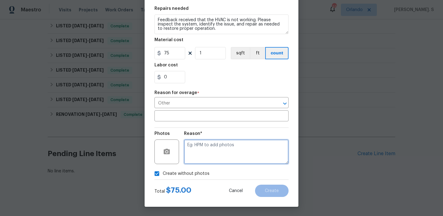
click at [213, 148] on textarea at bounding box center [236, 152] width 105 height 25
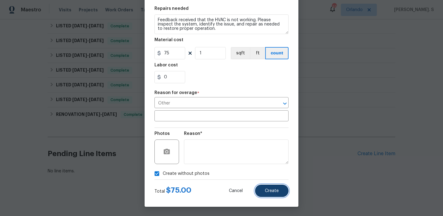
click at [270, 191] on span "Create" at bounding box center [272, 191] width 14 height 5
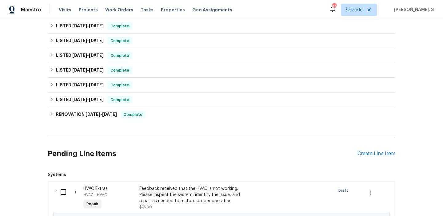
click at [64, 187] on input "checkbox" at bounding box center [66, 192] width 18 height 13
checkbox input "true"
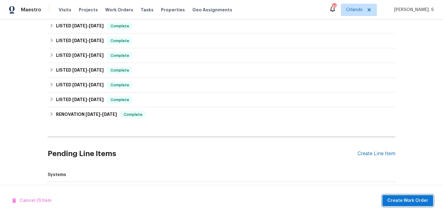
click at [401, 197] on span "Create Work Order" at bounding box center [407, 201] width 41 height 8
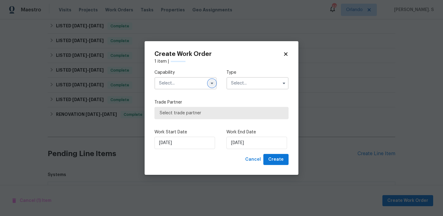
click at [210, 84] on icon "button" at bounding box center [211, 83] width 5 height 5
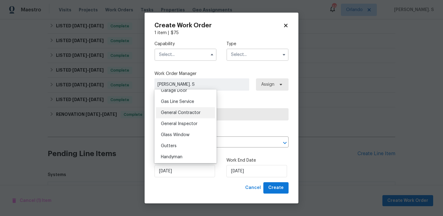
scroll to position [323, 0]
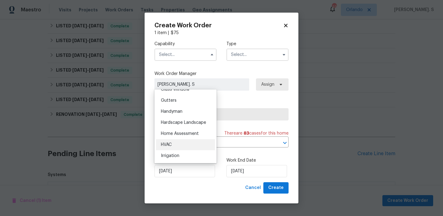
click at [180, 145] on div "HVAC" at bounding box center [185, 144] width 59 height 11
type input "HVAC"
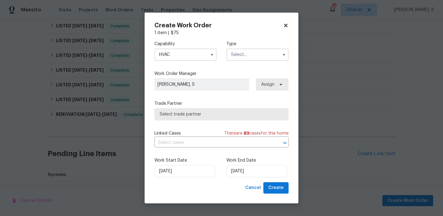
click at [233, 58] on input "text" at bounding box center [257, 55] width 62 height 12
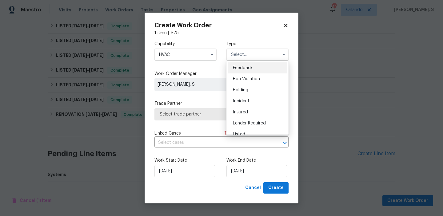
click at [234, 69] on span "Feedback" at bounding box center [243, 68] width 20 height 4
type input "Feedback"
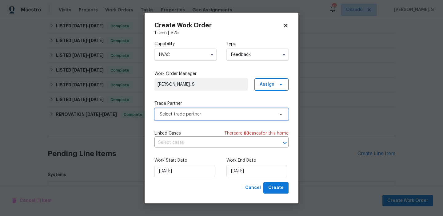
click at [227, 114] on span "Select trade partner" at bounding box center [217, 114] width 115 height 6
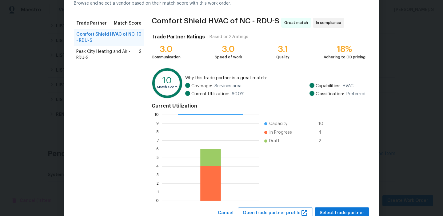
scroll to position [55, 0]
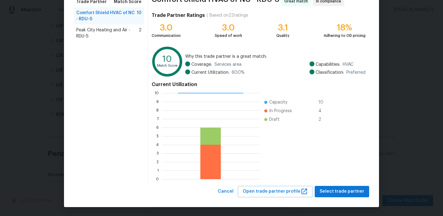
click at [104, 30] on span "Peak City Heating and Air - RDU-S" at bounding box center [107, 33] width 62 height 12
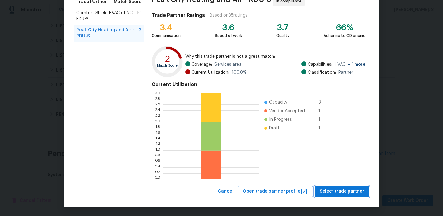
click at [352, 189] on span "Select trade partner" at bounding box center [342, 192] width 45 height 8
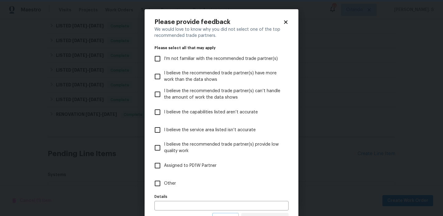
scroll to position [0, 0]
click at [208, 186] on label "Other" at bounding box center [217, 184] width 133 height 18
click at [164, 186] on input "Other" at bounding box center [157, 183] width 13 height 13
checkbox input "true"
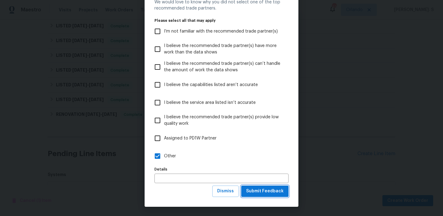
click at [265, 193] on span "Submit Feedback" at bounding box center [265, 192] width 38 height 8
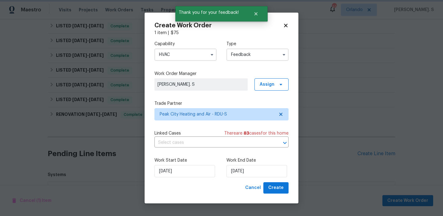
scroll to position [0, 0]
click at [201, 141] on input "text" at bounding box center [212, 143] width 117 height 10
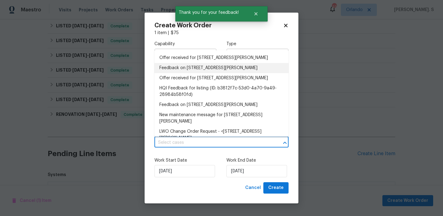
click at [192, 66] on li "Feedback on 720 Rawls Dr, Raleigh, NC 27610" at bounding box center [221, 68] width 134 height 10
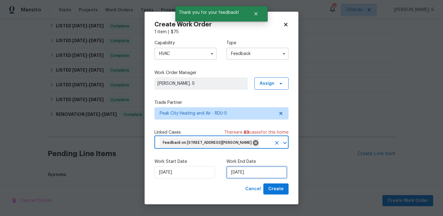
click at [247, 172] on input "[DATE]" at bounding box center [256, 172] width 61 height 12
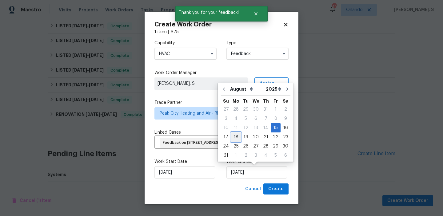
click at [238, 134] on div "18" at bounding box center [236, 137] width 10 height 9
type input "[DATE]"
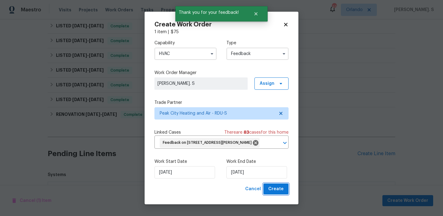
click at [273, 191] on span "Create" at bounding box center [275, 189] width 15 height 8
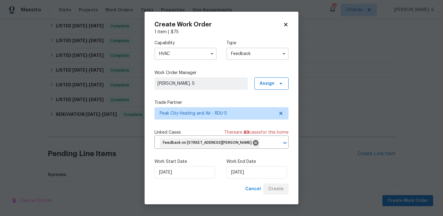
checkbox input "false"
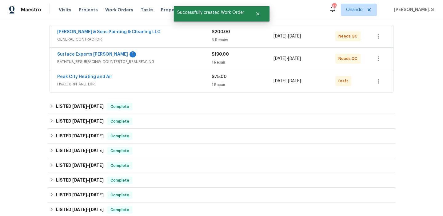
scroll to position [61, 0]
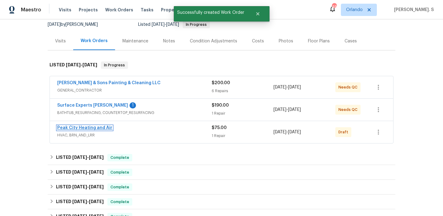
click at [95, 126] on link "Peak City Heating and Air" at bounding box center [84, 128] width 55 height 4
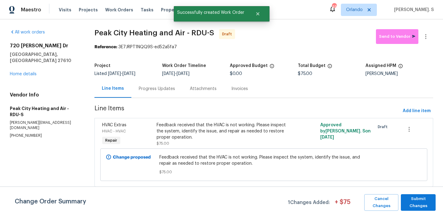
click at [145, 81] on div "Progress Updates" at bounding box center [156, 89] width 51 height 18
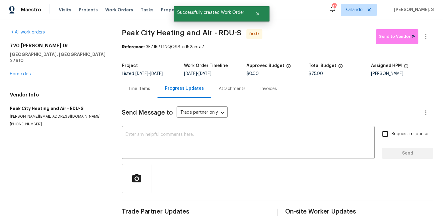
click at [136, 87] on div "Line Items" at bounding box center [139, 89] width 21 height 6
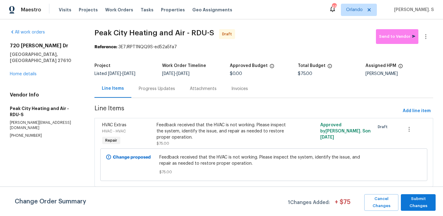
click at [441, 208] on div "Change Order Summary 1 Changes Added: + $ 75 Cancel Changes Submit Changes" at bounding box center [221, 202] width 443 height 17
click at [416, 208] on span "Submit Changes" at bounding box center [418, 203] width 29 height 14
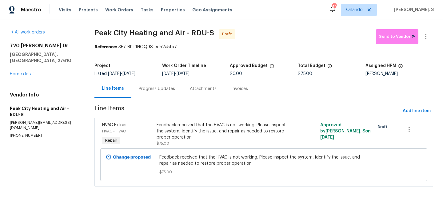
click at [142, 78] on div "Project Listed 8/11/2025 - 8/18/2025 Work Order Timeline 8/15/2025 - 8/18/2025 …" at bounding box center [263, 70] width 339 height 20
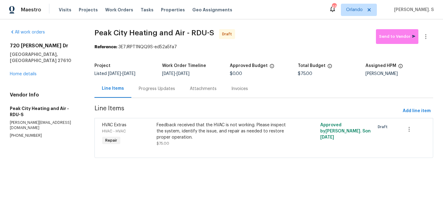
click at [152, 86] on div "Progress Updates" at bounding box center [157, 89] width 36 height 6
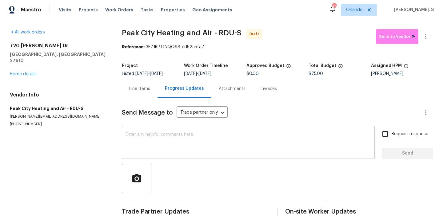
click at [173, 140] on textarea at bounding box center [248, 144] width 245 height 22
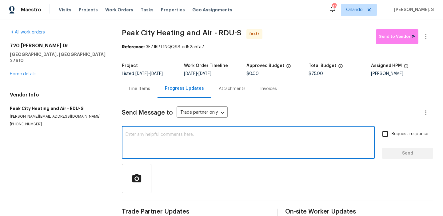
paste textarea "Hi, this is Glory with Opendoor. I’m confirming you received the WO for the pro…"
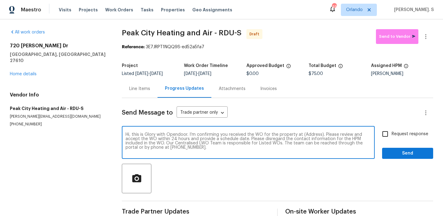
click at [310, 133] on textarea "Hi, this is Glory with Opendoor. I’m confirming you received the WO for the pro…" at bounding box center [248, 144] width 245 height 22
paste textarea "720 Rawls Dr, Raleigh, NC 27610"
type textarea "Hi, this is Glory with Opendoor. I’m confirming you received the WO for the pro…"
click at [423, 36] on icon "button" at bounding box center [425, 36] width 7 height 7
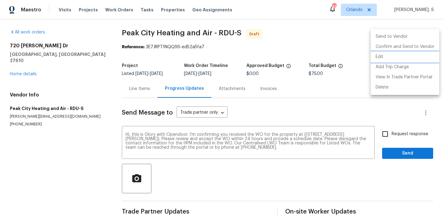
click at [402, 57] on li "Edit" at bounding box center [405, 57] width 69 height 10
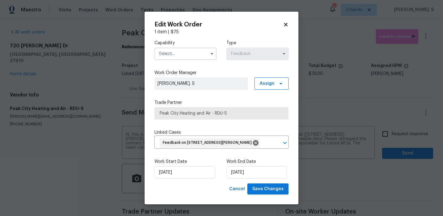
click at [203, 49] on input "text" at bounding box center [185, 54] width 62 height 12
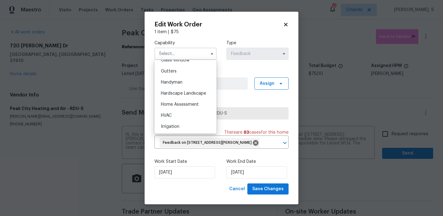
scroll to position [353, 0]
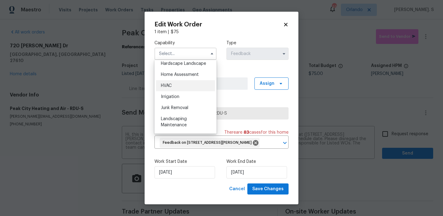
click at [193, 88] on div "HVAC" at bounding box center [185, 85] width 59 height 11
type input "HVAC"
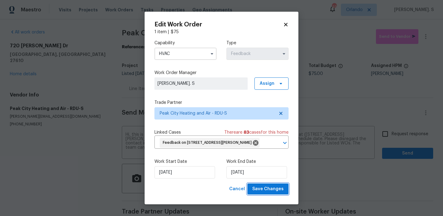
click at [276, 187] on span "Save Changes" at bounding box center [267, 189] width 31 height 8
click at [392, 132] on body "Maestro Visits Projects Work Orders Tasks Properties Geo Assignments 49 Orlando…" at bounding box center [221, 108] width 443 height 216
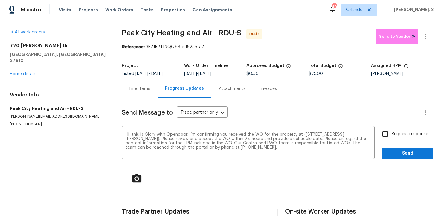
click at [392, 132] on span "Request response" at bounding box center [410, 134] width 37 height 6
click at [392, 132] on input "Request response" at bounding box center [385, 134] width 13 height 13
checkbox input "true"
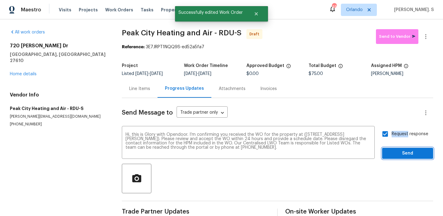
click at [399, 153] on span "Send" at bounding box center [407, 154] width 41 height 8
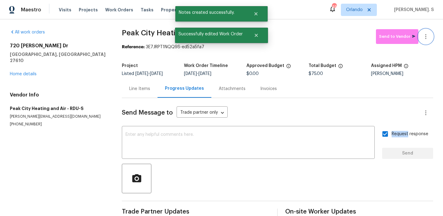
click at [426, 39] on icon "button" at bounding box center [425, 36] width 7 height 7
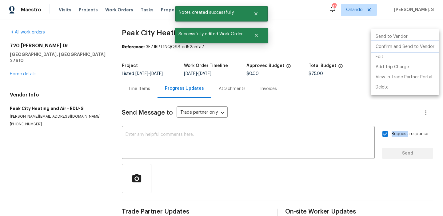
click at [417, 43] on li "Confirm and Send to Vendor" at bounding box center [405, 47] width 69 height 10
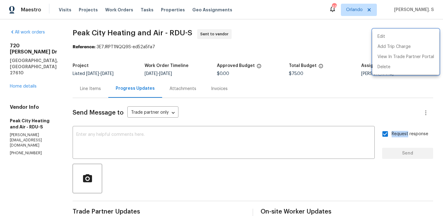
click at [132, 27] on div at bounding box center [221, 108] width 443 height 216
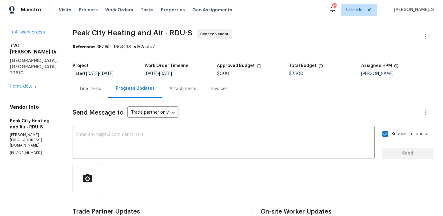
click at [132, 27] on div "Edit Add Trip Charge View In Trade Partner Portal Delete" at bounding box center [221, 108] width 443 height 216
click at [132, 27] on div "All work orders 720 Rawls Dr Raleigh, NC 27610 Home details Vendor Info Peak Ci…" at bounding box center [221, 148] width 443 height 258
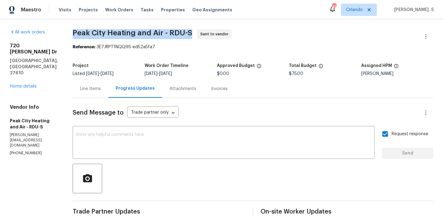
click at [132, 27] on div "All work orders 720 Rawls Dr Raleigh, NC 27610 Home details Vendor Info Peak Ci…" at bounding box center [221, 148] width 443 height 258
copy span "Peak City Heating and Air - RDU-S"
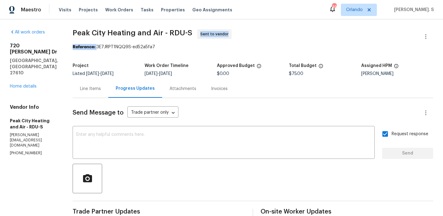
drag, startPoint x: 97, startPoint y: 48, endPoint x: 190, endPoint y: 37, distance: 93.2
click at [190, 37] on section "Peak City Heating and Air - RDU-S Sent to vendor Reference: 3E7JRPT1NQQ9S-ed52a…" at bounding box center [253, 148] width 361 height 238
click at [147, 57] on section "Peak City Heating and Air - RDU-S Sent to vendor Reference: 3E7JRPT1NQQ9S-ed52a…" at bounding box center [253, 148] width 361 height 238
drag, startPoint x: 97, startPoint y: 47, endPoint x: 204, endPoint y: 46, distance: 107.0
click at [204, 46] on div "Reference: 3E7JRPT1NQQ9S-ed52a5fa7" at bounding box center [253, 47] width 361 height 6
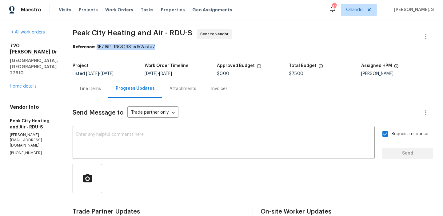
copy div "3E7JRPT1NQQ9S-ed52a5fa7"
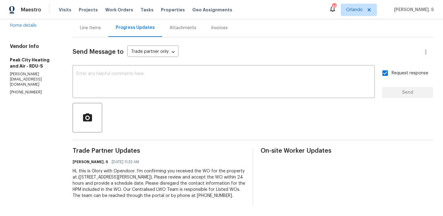
scroll to position [0, 0]
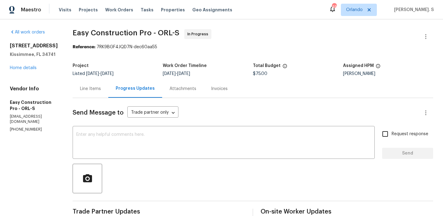
click at [108, 84] on div "Line Items" at bounding box center [91, 89] width 36 height 18
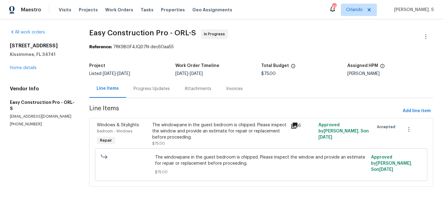
click at [174, 135] on div "The windowpane in the guest bedroom is chipped. Please inspect the window and p…" at bounding box center [219, 131] width 135 height 18
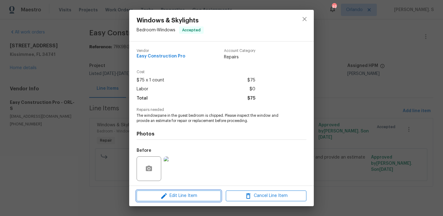
click at [173, 195] on span "Edit Line Item" at bounding box center [178, 196] width 81 height 8
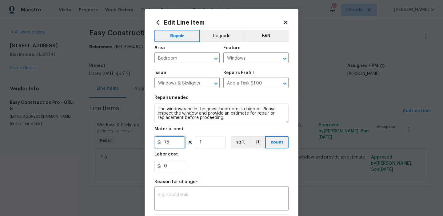
click at [175, 145] on input "75" at bounding box center [169, 142] width 31 height 12
type input "320"
click at [207, 202] on textarea at bounding box center [221, 199] width 127 height 13
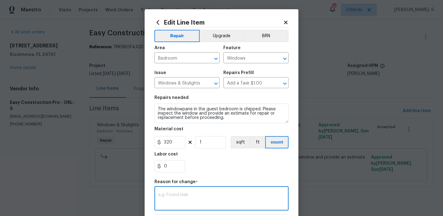
paste textarea "(GJ) Updated per vendor’s final cost."
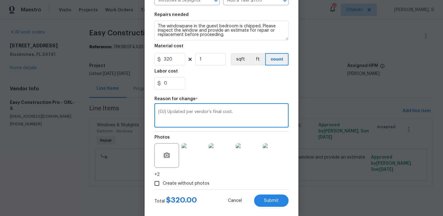
scroll to position [92, 0]
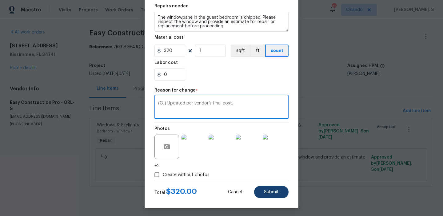
type textarea "(GJ) Updated per vendor’s final cost."
click at [269, 192] on span "Submit" at bounding box center [271, 192] width 15 height 5
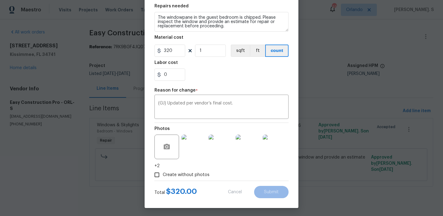
click at [418, 204] on html "Maestro Visits Projects Work Orders Tasks Properties Geo Assignments 49 [PERSON…" at bounding box center [221, 102] width 443 height 204
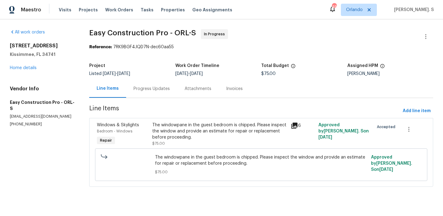
click at [418, 204] on html "Maestro Visits Projects Work Orders Tasks Properties Geo Assignments 49 [PERSON…" at bounding box center [221, 102] width 443 height 204
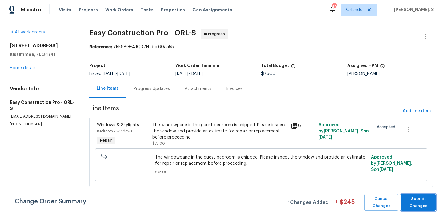
click at [418, 205] on span "Submit Changes" at bounding box center [418, 203] width 29 height 14
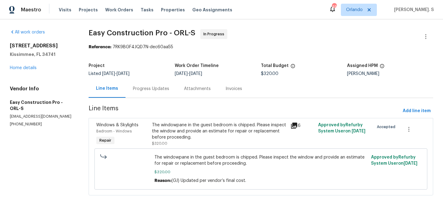
click at [157, 87] on div "Progress Updates" at bounding box center [151, 89] width 36 height 6
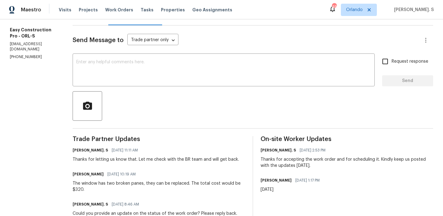
scroll to position [90, 0]
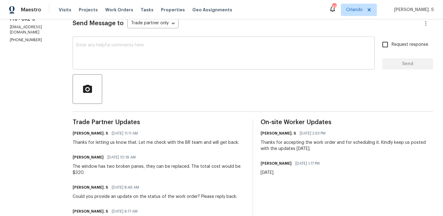
click at [156, 64] on textarea at bounding box center [223, 54] width 295 height 22
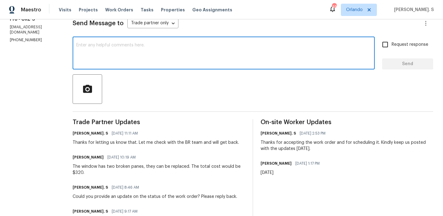
click at [139, 46] on textarea at bounding box center [223, 54] width 295 height 22
paste textarea "The BR team has approved the cost, and it has been updated."
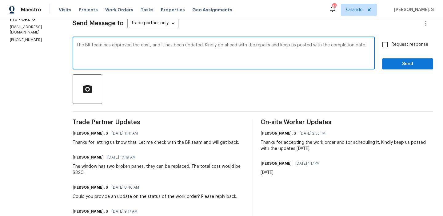
click at [139, 46] on textarea "The BR team has approved the cost, and it has been updated. Kindly go ahead wit…" at bounding box center [223, 54] width 295 height 22
type textarea "The BR team has approved the cost, and it has been updated. Kindly go ahead wit…"
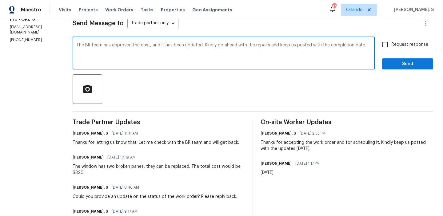
click at [377, 46] on div "The BR team has approved the cost, and it has been updated. Kindly go ahead wit…" at bounding box center [253, 53] width 361 height 31
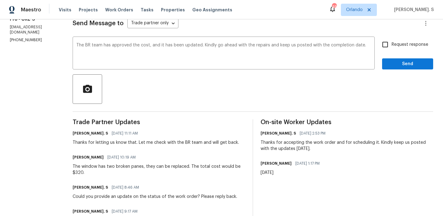
click at [386, 46] on input "Request response" at bounding box center [385, 44] width 13 height 13
checkbox input "true"
click at [394, 69] on button "Send" at bounding box center [407, 63] width 51 height 11
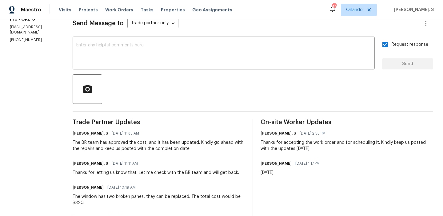
scroll to position [97, 0]
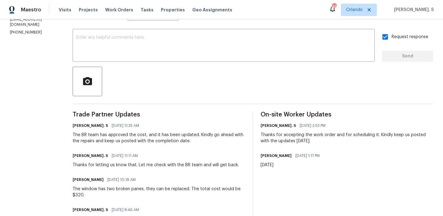
click at [140, 139] on div "The BR team has approved the cost, and it has been updated. Kindly go ahead wit…" at bounding box center [159, 138] width 173 height 12
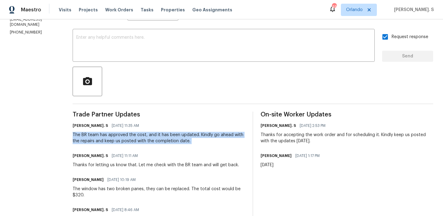
click at [140, 139] on div "The BR team has approved the cost, and it has been updated. Kindly go ahead wit…" at bounding box center [159, 138] width 173 height 12
copy div "The BR team has approved the cost, and it has been updated. Kindly go ahead wit…"
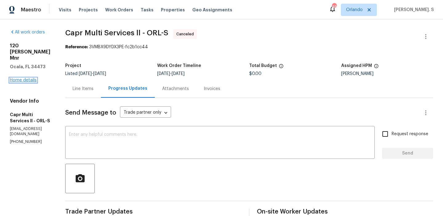
click at [23, 78] on link "Home details" at bounding box center [23, 80] width 27 height 4
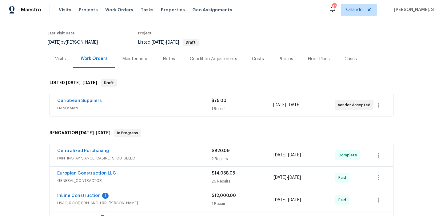
scroll to position [44, 0]
click at [90, 102] on link "Caribbean Suppliers" at bounding box center [79, 100] width 45 height 4
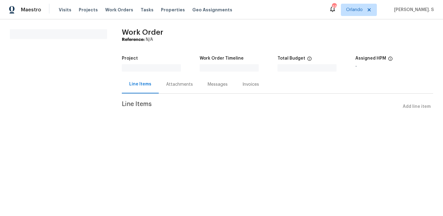
click at [200, 81] on div "Messages" at bounding box center [217, 84] width 35 height 18
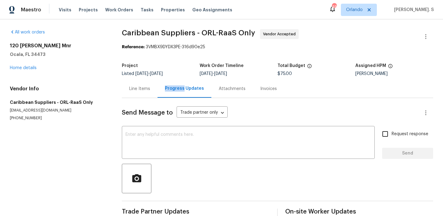
click at [177, 81] on div "Progress Updates" at bounding box center [184, 89] width 54 height 18
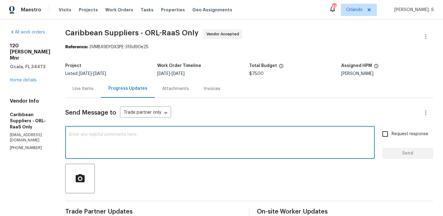
click at [173, 146] on textarea at bounding box center [220, 144] width 302 height 22
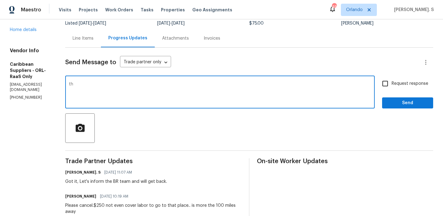
type textarea "t"
click at [145, 84] on textarea "Thanks, we are cancelling th work order." at bounding box center [220, 93] width 302 height 22
type textarea "Thanks, we are cancelling the work order."
click at [400, 84] on span "Request response" at bounding box center [410, 84] width 37 height 6
click at [392, 84] on input "Request response" at bounding box center [385, 83] width 13 height 13
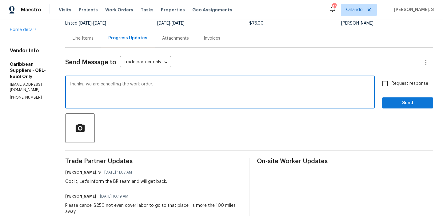
checkbox input "true"
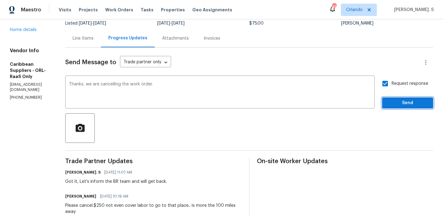
click at [394, 105] on span "Send" at bounding box center [407, 103] width 41 height 8
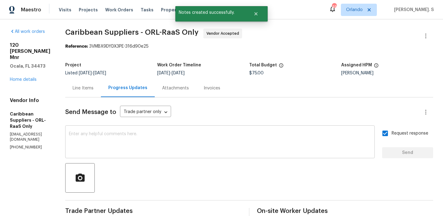
scroll to position [0, 0]
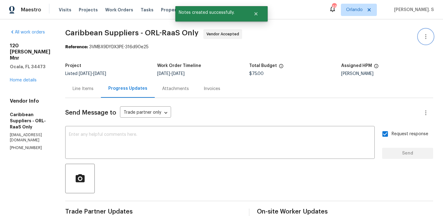
click at [420, 34] on button "button" at bounding box center [425, 36] width 15 height 15
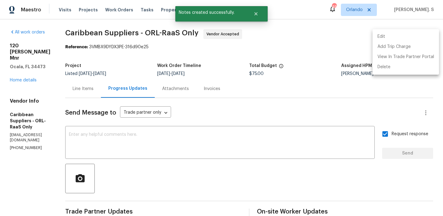
click at [393, 34] on li "Edit" at bounding box center [406, 37] width 66 height 10
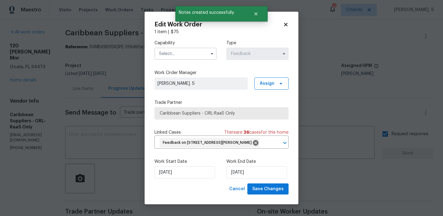
click at [182, 48] on input "text" at bounding box center [185, 54] width 62 height 12
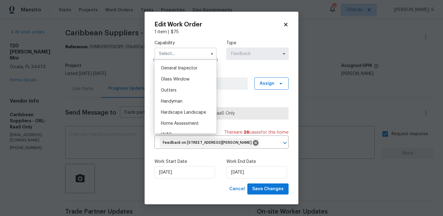
scroll to position [310, 0]
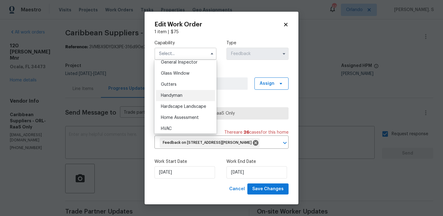
click at [194, 94] on div "Handyman" at bounding box center [185, 95] width 59 height 11
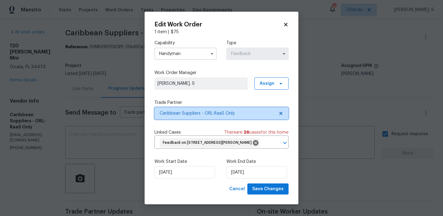
click at [282, 111] on icon at bounding box center [280, 113] width 5 height 5
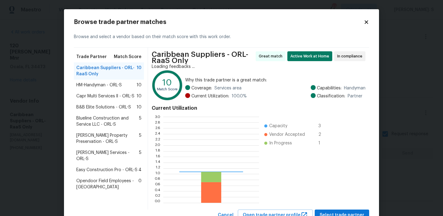
scroll to position [86, 96]
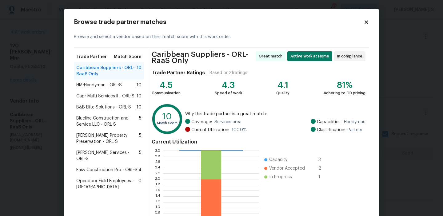
click at [122, 87] on span "HM-Handyman - ORL-S" at bounding box center [99, 85] width 46 height 6
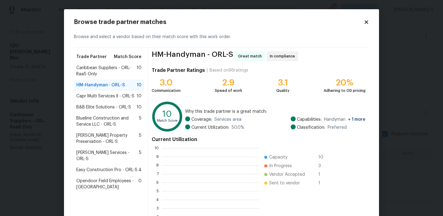
scroll to position [86, 98]
click at [117, 100] on div "Capr Multi Services ll - ORL-S 10" at bounding box center [109, 96] width 70 height 11
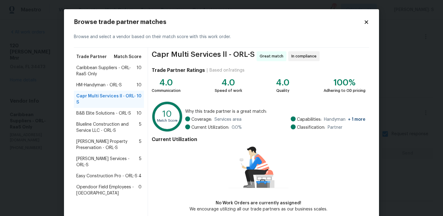
click at [115, 110] on span "B&B Elite Solutions - ORL-S" at bounding box center [103, 113] width 55 height 6
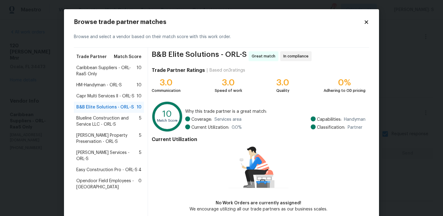
click at [115, 116] on span "Blueline Construction and Service LLC - ORL-S" at bounding box center [107, 121] width 63 height 12
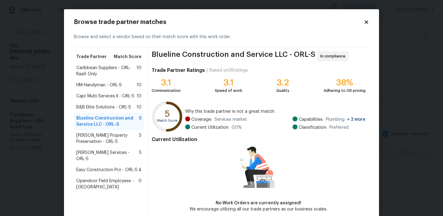
click at [115, 111] on div "B&B Elite Solutions - ORL-S 10" at bounding box center [109, 107] width 70 height 11
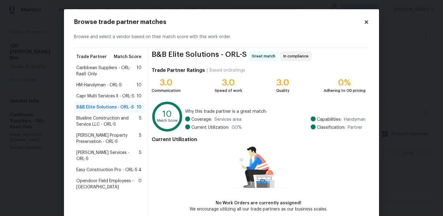
click at [115, 119] on span "Blueline Construction and Service LLC - ORL-S" at bounding box center [107, 121] width 63 height 12
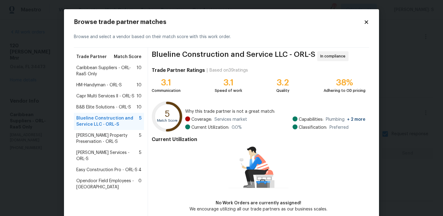
click at [118, 143] on span "[PERSON_NAME] Property Preservation - ORL-S" at bounding box center [107, 139] width 63 height 12
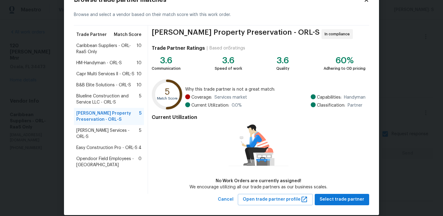
scroll to position [30, 0]
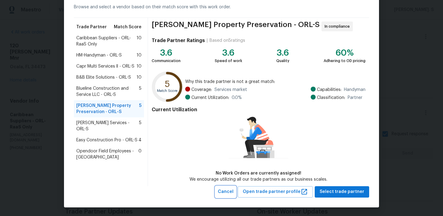
click at [233, 188] on span "Cancel" at bounding box center [226, 192] width 16 height 8
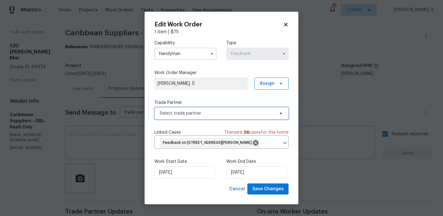
scroll to position [0, 0]
click at [188, 57] on input "Handyman" at bounding box center [185, 54] width 62 height 12
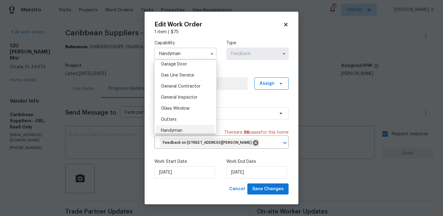
scroll to position [276, 0]
click at [186, 85] on span "General Contractor" at bounding box center [181, 85] width 40 height 4
type input "General Contractor"
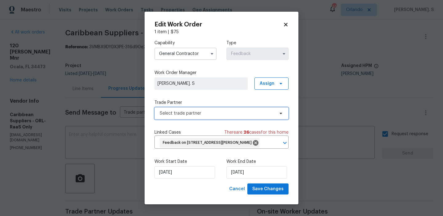
click at [217, 115] on span "Select trade partner" at bounding box center [217, 113] width 115 height 6
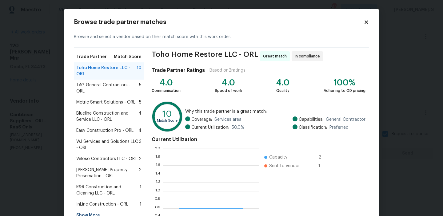
scroll to position [86, 96]
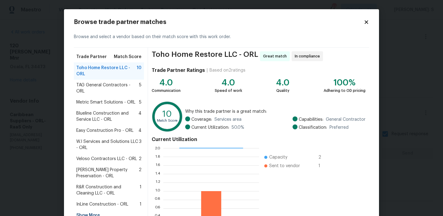
click at [279, 113] on span "Why this trade partner is a great match:" at bounding box center [275, 112] width 180 height 6
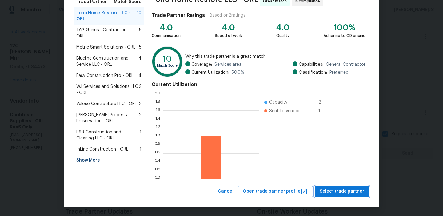
click at [335, 188] on span "Select trade partner" at bounding box center [342, 192] width 45 height 8
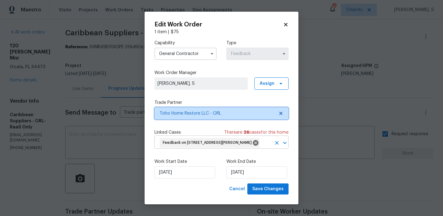
scroll to position [0, 0]
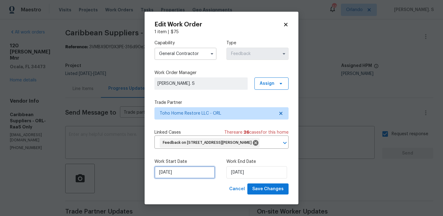
click at [195, 173] on input "[DATE]" at bounding box center [184, 172] width 61 height 12
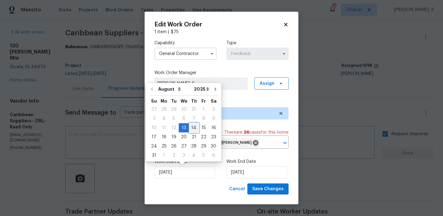
click at [189, 130] on div "14" at bounding box center [194, 128] width 10 height 9
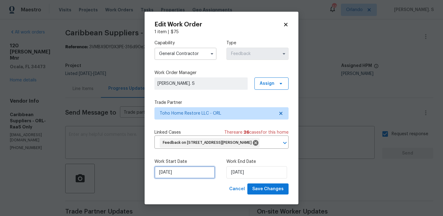
click at [182, 169] on input "[DATE]" at bounding box center [184, 172] width 61 height 12
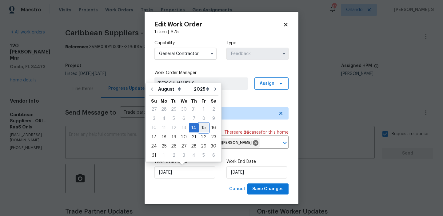
click at [204, 126] on div "15" at bounding box center [204, 128] width 10 height 9
type input "[DATE]"
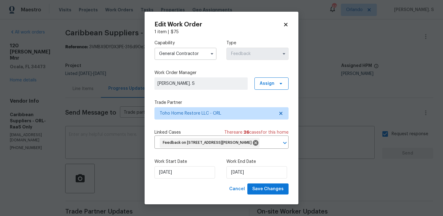
click at [239, 165] on div "Work End Date [DATE]" at bounding box center [257, 169] width 62 height 20
click at [242, 169] on input "[DATE]" at bounding box center [256, 172] width 61 height 12
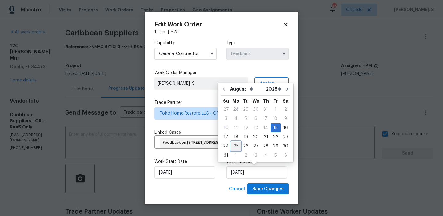
click at [236, 142] on div "25" at bounding box center [236, 146] width 10 height 9
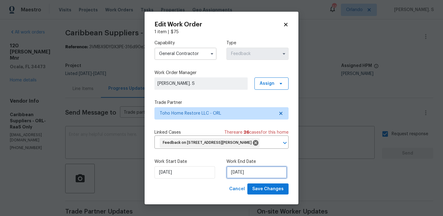
click at [246, 178] on input "[DATE]" at bounding box center [256, 172] width 61 height 12
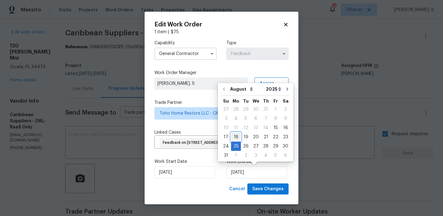
click at [235, 133] on div "18" at bounding box center [236, 137] width 10 height 9
type input "[DATE]"
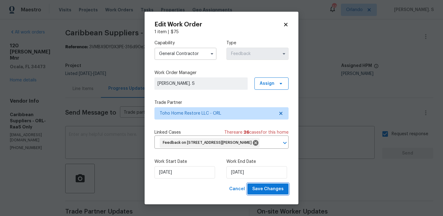
click at [268, 187] on span "Save Changes" at bounding box center [267, 189] width 31 height 8
click at [21, 70] on body "Maestro Visits Projects Work Orders Tasks Properties Geo Assignments 49 [PERSON…" at bounding box center [221, 108] width 443 height 216
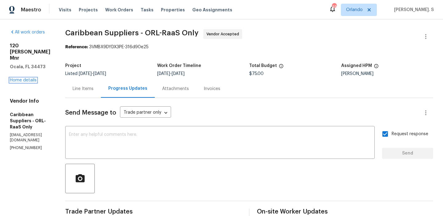
click at [21, 78] on link "Home details" at bounding box center [23, 80] width 27 height 4
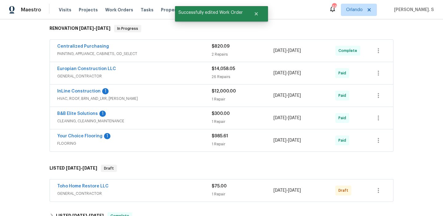
scroll to position [147, 0]
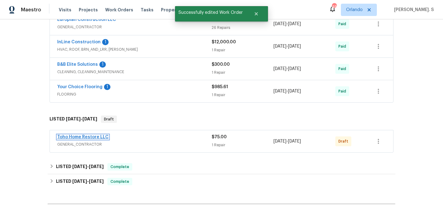
click at [83, 136] on link "Toho Home Restore LLC" at bounding box center [82, 137] width 51 height 4
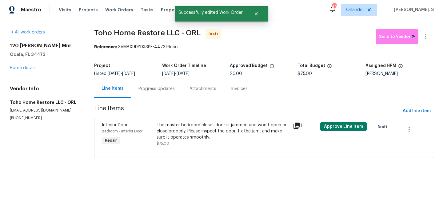
click at [201, 149] on div at bounding box center [264, 150] width 324 height 7
click at [200, 130] on div "The master bedroom closet door is jammed and won’t open or close properly. Plea…" at bounding box center [223, 131] width 133 height 18
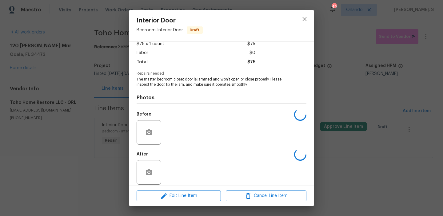
scroll to position [42, 0]
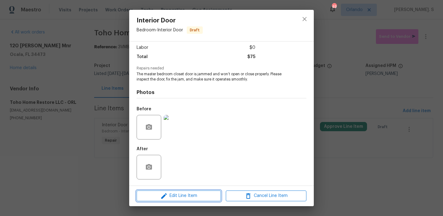
click at [206, 193] on span "Edit Line Item" at bounding box center [178, 196] width 81 height 8
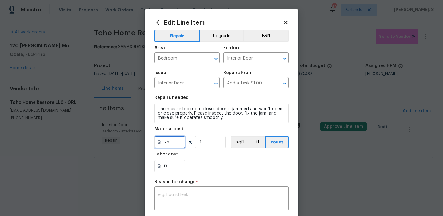
click at [174, 145] on input "75" at bounding box center [169, 142] width 31 height 12
click at [188, 193] on textarea at bounding box center [221, 199] width 127 height 13
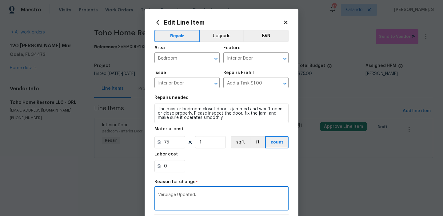
scroll to position [87, 0]
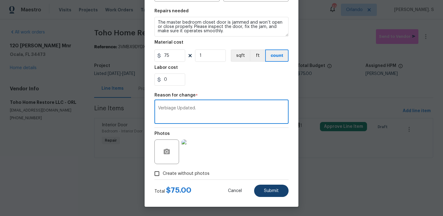
type textarea "Verbiage Updated."
click at [257, 193] on button "Submit" at bounding box center [271, 191] width 34 height 12
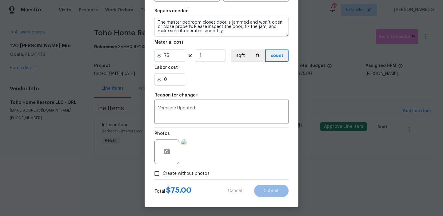
click at [362, 175] on html "Maestro Visits Projects Work Orders Tasks Properties Geo Assignments 49 [PERSON…" at bounding box center [221, 87] width 443 height 175
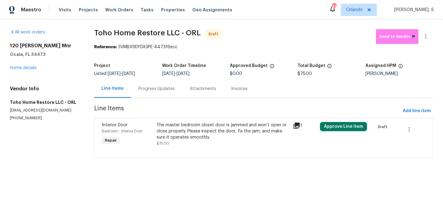
scroll to position [0, 0]
click at [402, 175] on html "Maestro Visits Projects Work Orders Tasks Properties Geo Assignments 49 [PERSON…" at bounding box center [221, 87] width 443 height 175
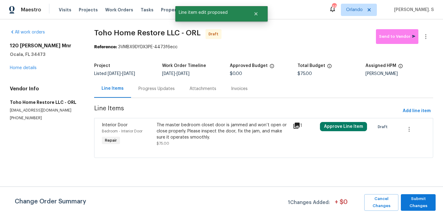
click at [413, 196] on span "Submit Changes" at bounding box center [418, 203] width 29 height 14
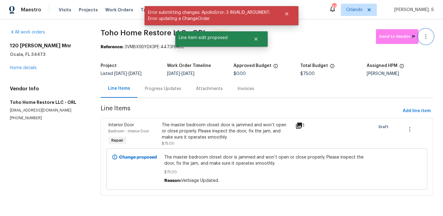
click at [424, 41] on button "button" at bounding box center [425, 36] width 15 height 15
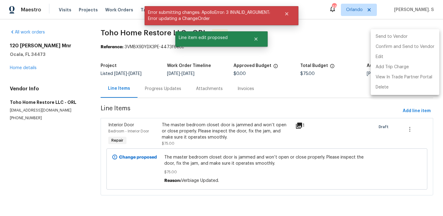
click at [415, 41] on li "Send to Vendor" at bounding box center [405, 37] width 69 height 10
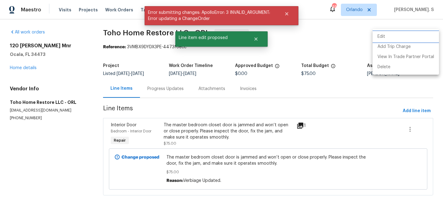
click at [392, 41] on li "Edit" at bounding box center [406, 37] width 66 height 10
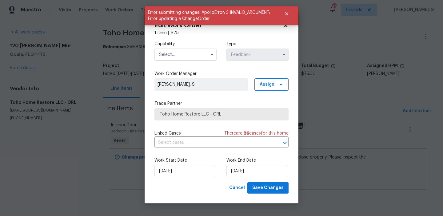
click at [180, 58] on input "text" at bounding box center [185, 55] width 62 height 12
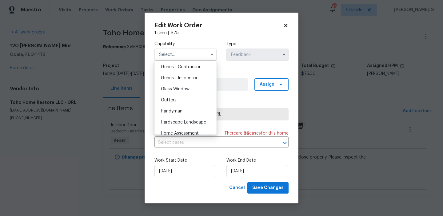
scroll to position [301, 0]
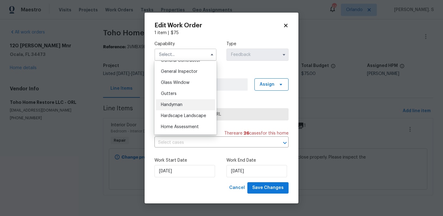
click at [186, 105] on div "Handyman" at bounding box center [185, 104] width 59 height 11
type input "Handyman"
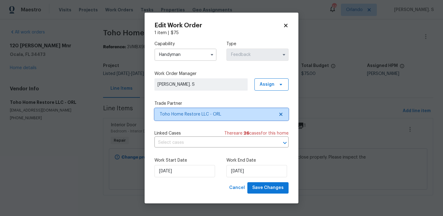
click at [278, 112] on icon at bounding box center [280, 114] width 5 height 5
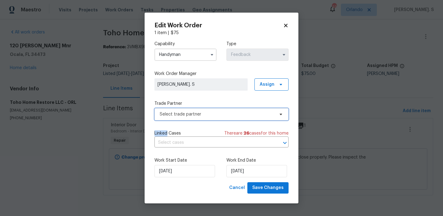
click at [278, 112] on icon at bounding box center [280, 114] width 5 height 5
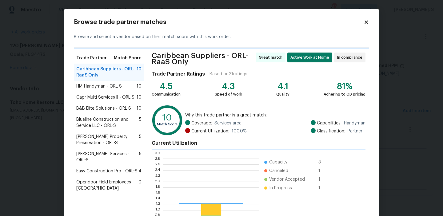
scroll to position [86, 96]
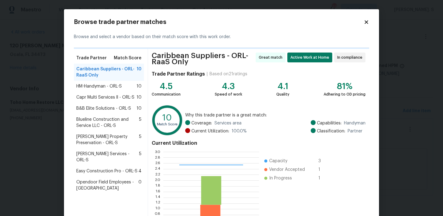
click at [104, 107] on span "B&B Elite Solutions - ORL-S" at bounding box center [103, 109] width 55 height 6
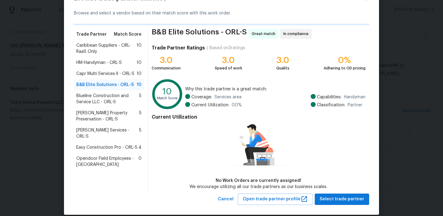
scroll to position [31, 0]
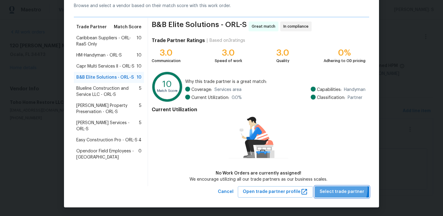
click at [332, 187] on button "Select trade partner" at bounding box center [342, 191] width 54 height 11
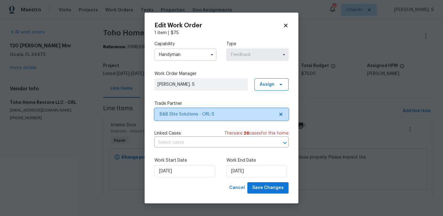
scroll to position [0, 0]
click at [221, 146] on input "text" at bounding box center [212, 143] width 117 height 10
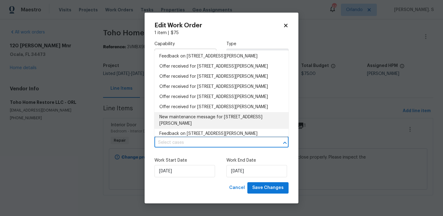
scroll to position [86, 0]
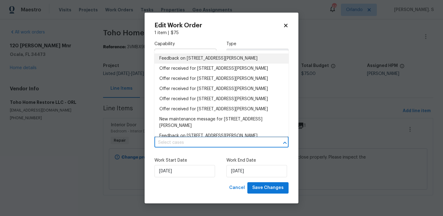
click at [189, 55] on li "Feedback on [STREET_ADDRESS][PERSON_NAME]" at bounding box center [221, 59] width 134 height 10
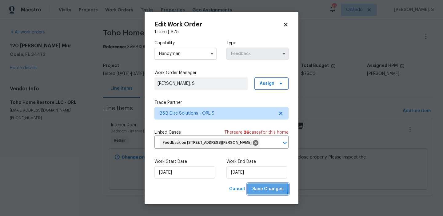
click at [251, 188] on button "Save Changes" at bounding box center [267, 189] width 41 height 11
click at [27, 65] on body "Maestro Visits Projects Work Orders Tasks Properties Geo Assignments 49 [PERSON…" at bounding box center [221, 106] width 443 height 213
click at [27, 65] on div "[STREET_ADDRESS][PERSON_NAME] Home details" at bounding box center [48, 57] width 76 height 28
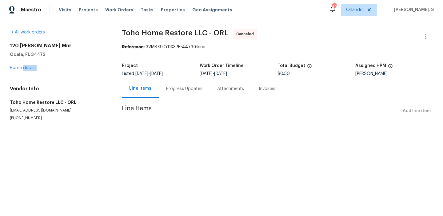
click at [24, 65] on div "[STREET_ADDRESS][PERSON_NAME] Home details" at bounding box center [58, 57] width 97 height 28
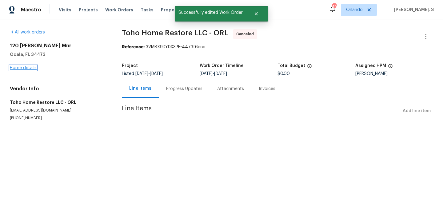
click at [30, 70] on link "Home details" at bounding box center [23, 68] width 27 height 4
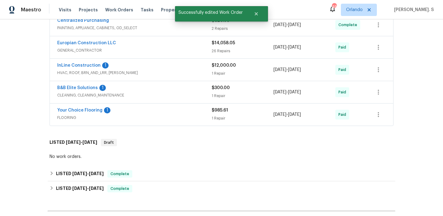
scroll to position [147, 0]
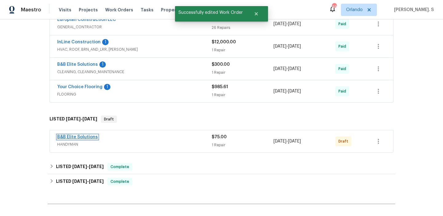
click at [85, 137] on link "B&B Elite Solutions" at bounding box center [77, 137] width 41 height 4
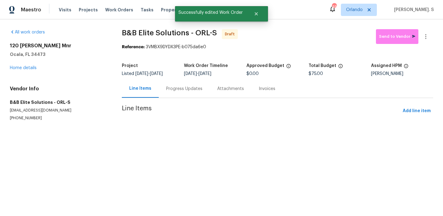
click at [184, 131] on section "B&B Elite Solutions - ORL-S Draft Send to Vendor Reference: 3VMBX9DYDX3PE-b075d…" at bounding box center [277, 82] width 311 height 106
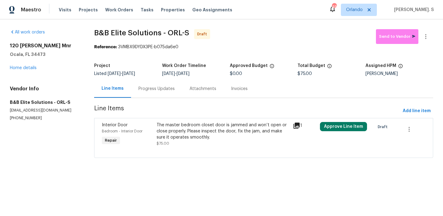
click at [184, 130] on div "The master bedroom closet door is jammed and won’t open or close properly. Plea…" at bounding box center [223, 131] width 133 height 18
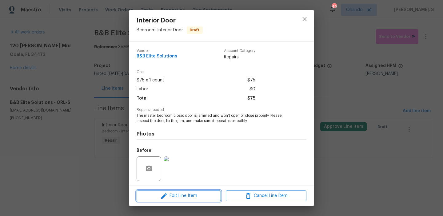
click at [196, 197] on span "Edit Line Item" at bounding box center [178, 196] width 81 height 8
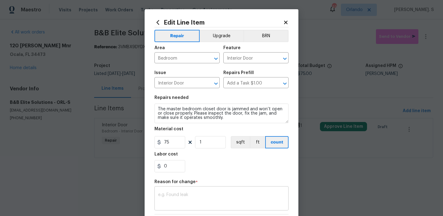
click at [189, 196] on textarea at bounding box center [221, 199] width 127 height 13
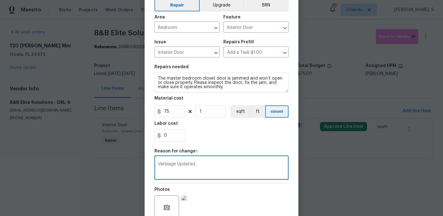
scroll to position [86, 0]
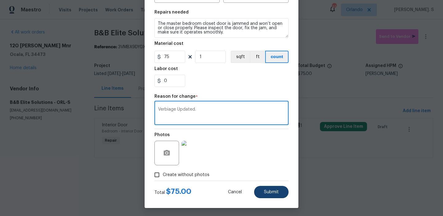
type textarea "Verbiage Updated."
click at [268, 192] on span "Submit" at bounding box center [271, 192] width 15 height 5
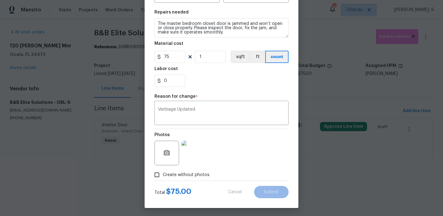
click at [426, 175] on html "Maestro Visits Projects Work Orders Tasks Properties Geo Assignments 49 [PERSON…" at bounding box center [221, 87] width 443 height 175
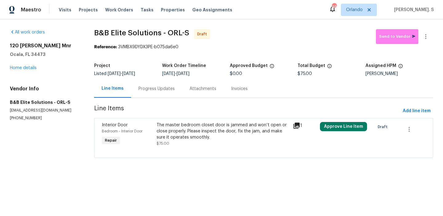
click at [426, 175] on html "Maestro Visits Projects Work Orders Tasks Properties Geo Assignments 49 [PERSON…" at bounding box center [221, 87] width 443 height 175
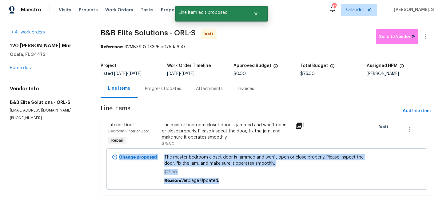
click at [167, 86] on div "Progress Updates" at bounding box center [163, 89] width 36 height 6
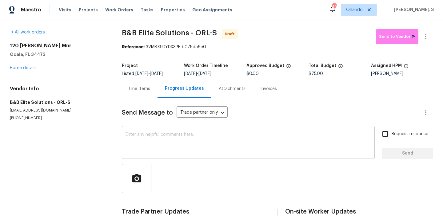
click at [153, 152] on textarea at bounding box center [248, 144] width 245 height 22
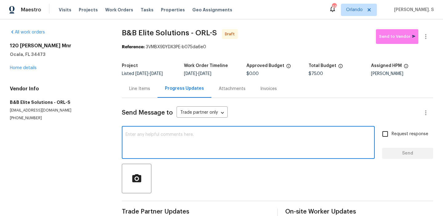
paste textarea "Hi, this is Glory with Opendoor. I’m confirming you received the WO for the pro…"
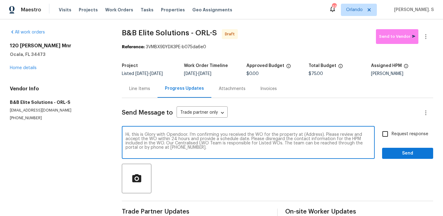
click at [309, 136] on textarea "Hi, this is Glory with Opendoor. I’m confirming you received the WO for the pro…" at bounding box center [248, 144] width 245 height 22
paste textarea "[STREET_ADDRESS][PERSON_NAME]"
type textarea "Hi, this is Glory with Opendoor. I’m confirming you received the WO for the pro…"
click at [428, 35] on icon "button" at bounding box center [425, 36] width 7 height 7
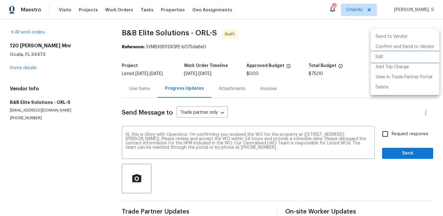
click at [391, 61] on li "Edit" at bounding box center [405, 57] width 69 height 10
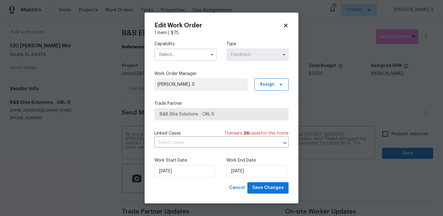
click at [209, 59] on span at bounding box center [211, 54] width 9 height 9
click at [197, 50] on input "text" at bounding box center [185, 55] width 62 height 12
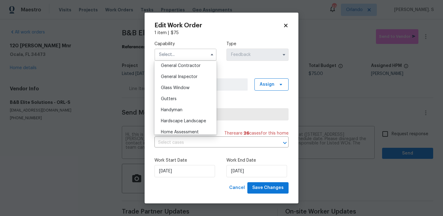
scroll to position [299, 0]
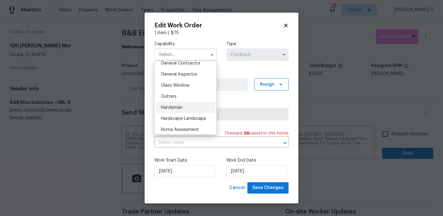
click at [194, 108] on div "Handyman" at bounding box center [185, 107] width 59 height 11
type input "Handyman"
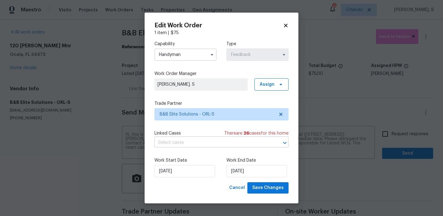
click at [213, 141] on input "text" at bounding box center [212, 143] width 117 height 10
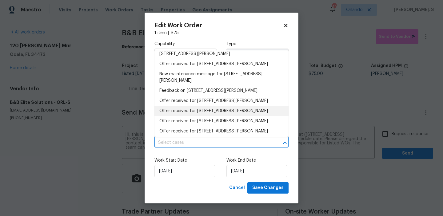
scroll to position [68, 0]
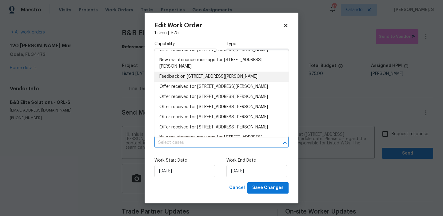
click at [215, 74] on li "Feedback on [STREET_ADDRESS][PERSON_NAME]" at bounding box center [221, 77] width 134 height 10
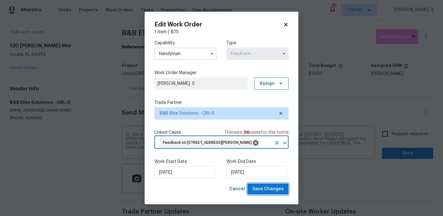
click at [265, 186] on span "Save Changes" at bounding box center [267, 189] width 31 height 8
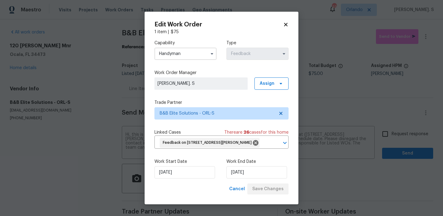
click at [388, 144] on body "Maestro Visits Projects Work Orders Tasks Properties Geo Assignments 49 [PERSON…" at bounding box center [221, 108] width 443 height 216
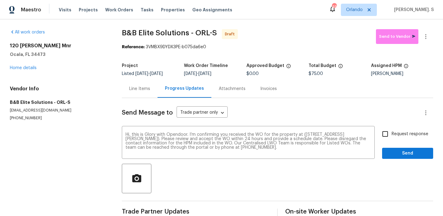
click at [388, 144] on div "Request response Send" at bounding box center [407, 143] width 51 height 31
click at [388, 131] on input "Request response" at bounding box center [385, 134] width 13 height 13
checkbox input "true"
click at [397, 156] on span "Send" at bounding box center [407, 154] width 41 height 8
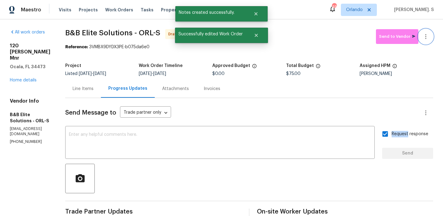
click at [427, 31] on button "button" at bounding box center [425, 36] width 15 height 15
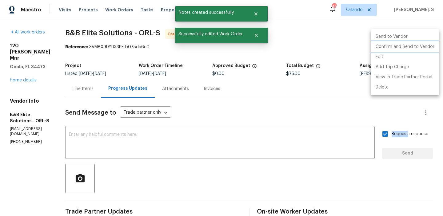
click at [425, 45] on li "Confirm and Send to Vendor" at bounding box center [405, 47] width 69 height 10
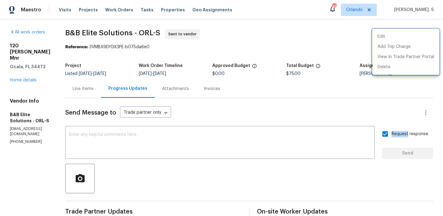
click at [111, 31] on div at bounding box center [221, 108] width 443 height 216
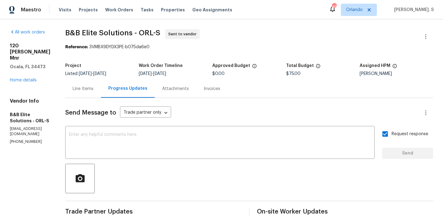
click at [111, 31] on div "Edit Add Trip Charge View In Trade Partner Portal Delete" at bounding box center [221, 108] width 443 height 216
click at [111, 31] on span "B&B Elite Solutions - ORL-S" at bounding box center [112, 32] width 95 height 7
copy span "B&B Elite Solutions - ORL-S"
